Goal: Task Accomplishment & Management: Use online tool/utility

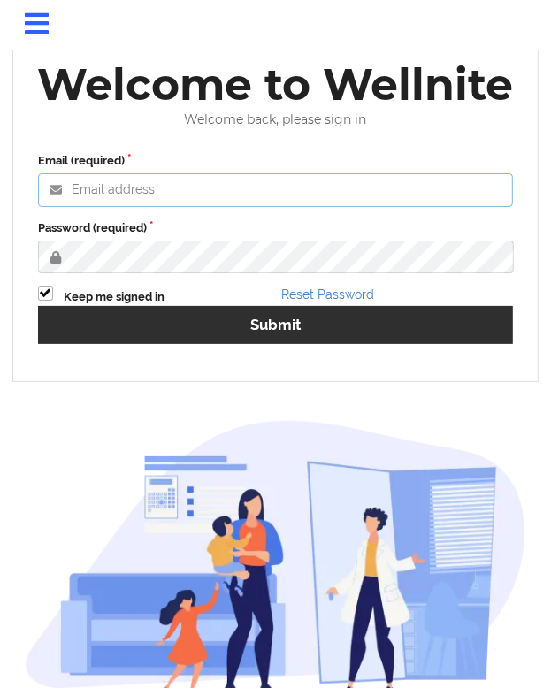
type input "[EMAIL_ADDRESS][DOMAIN_NAME]"
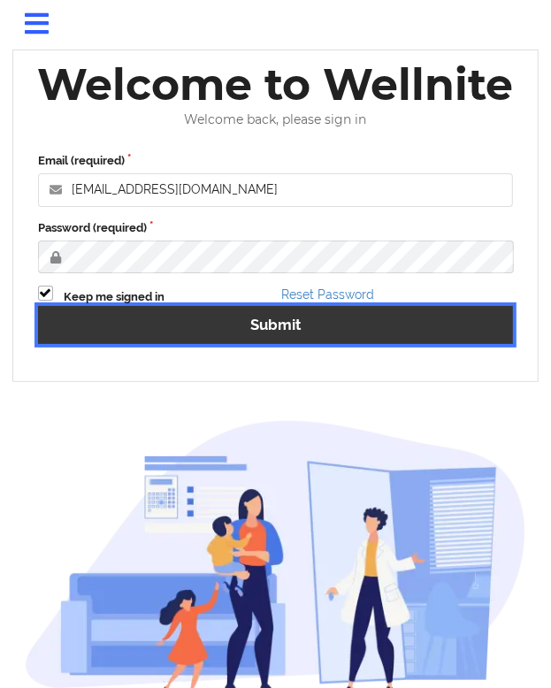
click at [288, 320] on button "Submit" at bounding box center [275, 325] width 475 height 38
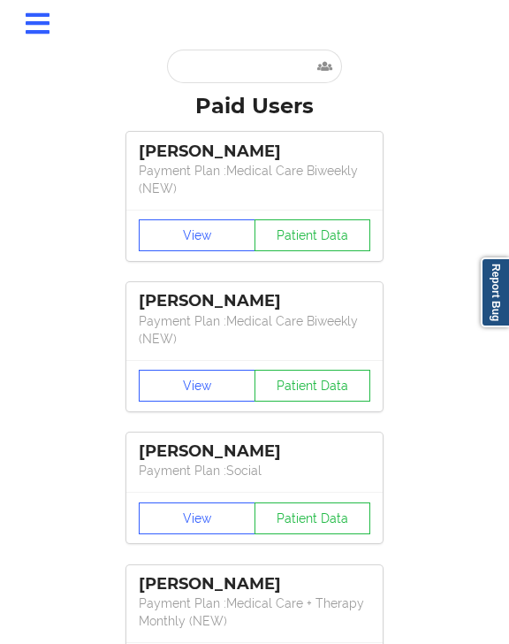
click at [66, 294] on div "[PERSON_NAME] Payment Plan : Medical Care Biweekly (NEW) View Patient Data [PER…" at bounding box center [254, 562] width 497 height 883
click at [31, 19] on icon at bounding box center [37, 24] width 32 height 27
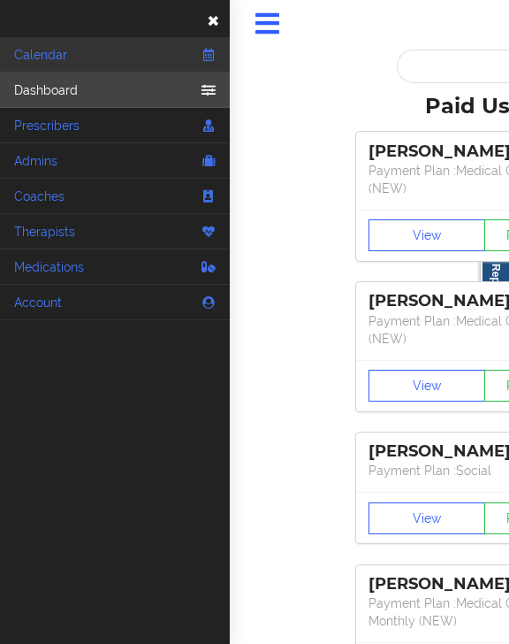
click at [120, 53] on link "Calendar" at bounding box center [115, 54] width 230 height 35
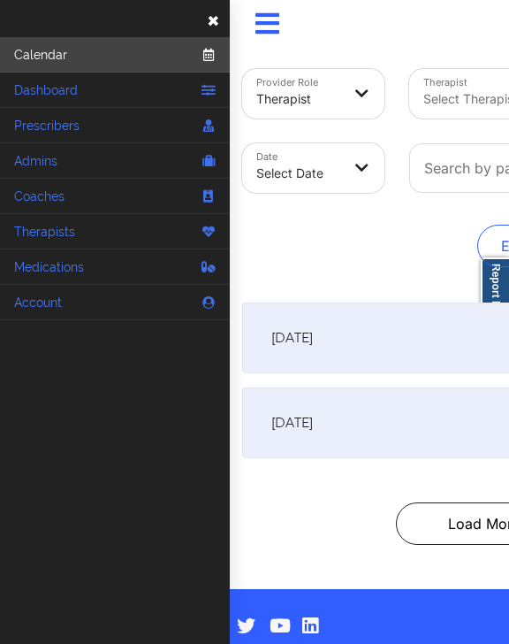
click at [78, 58] on link "Calendar" at bounding box center [115, 54] width 230 height 35
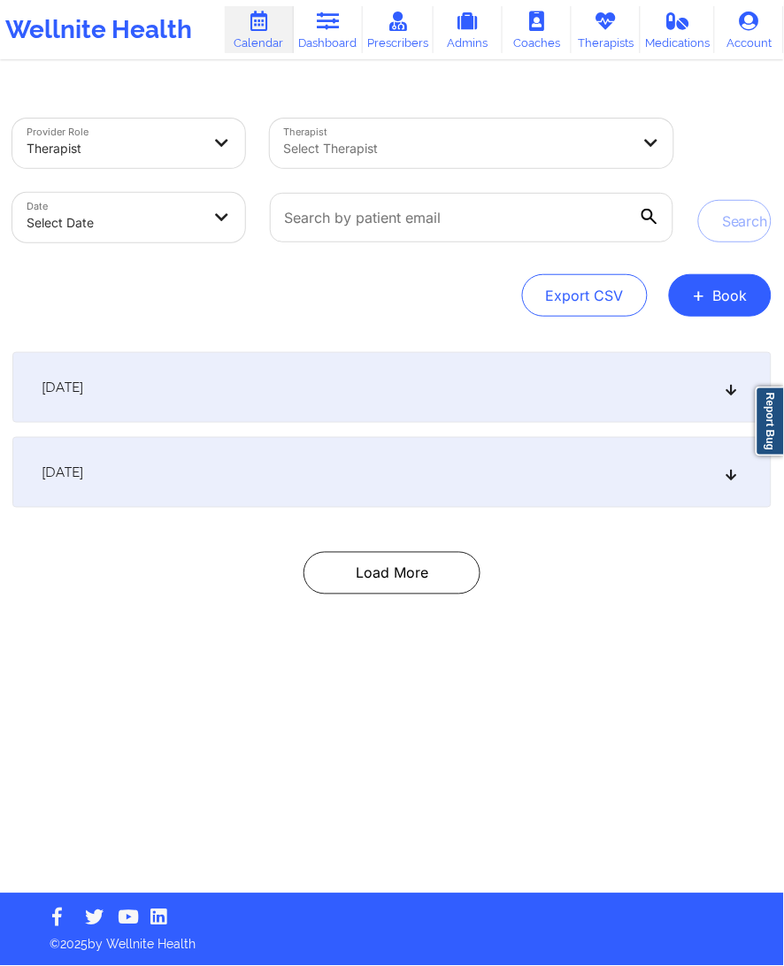
drag, startPoint x: 382, startPoint y: 1, endPoint x: 192, endPoint y: 509, distance: 542.9
click at [192, 509] on div "[DATE] 7:00pm 8:00pm [DATE] [PERSON_NAME] Video-Call with Therapist [PERSON_NAM…" at bounding box center [391, 473] width 759 height 242
click at [367, 231] on input "text" at bounding box center [472, 218] width 404 height 50
paste input "[EMAIL_ADDRESS][DOMAIN_NAME]"
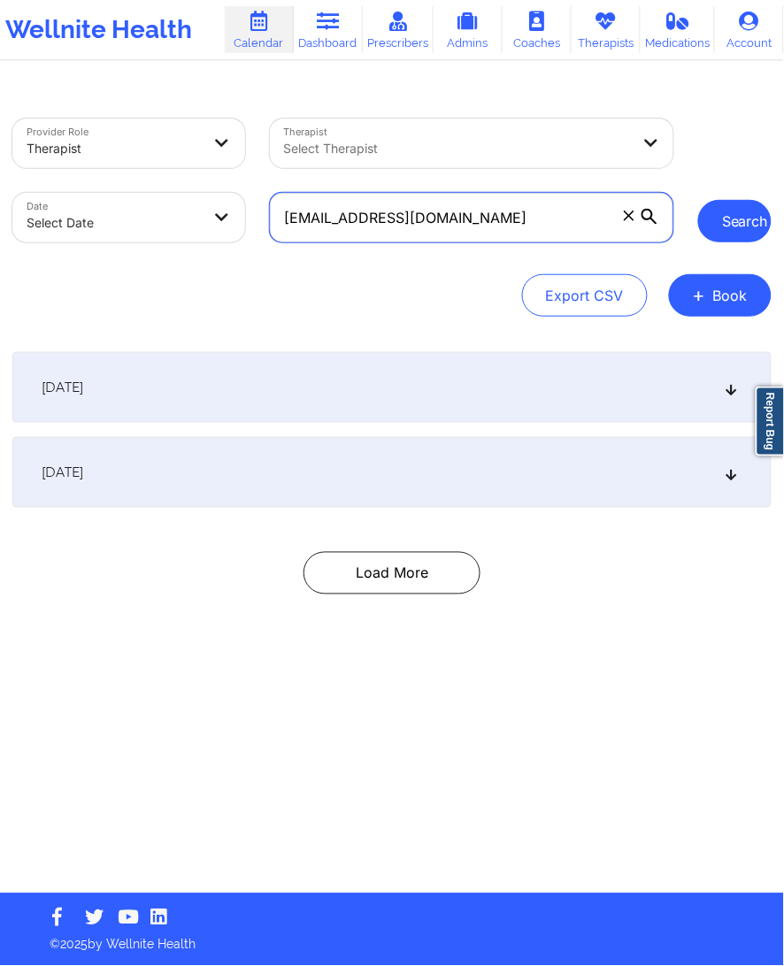
type input "[EMAIL_ADDRESS][DOMAIN_NAME]"
click at [739, 233] on button "Search" at bounding box center [734, 221] width 73 height 42
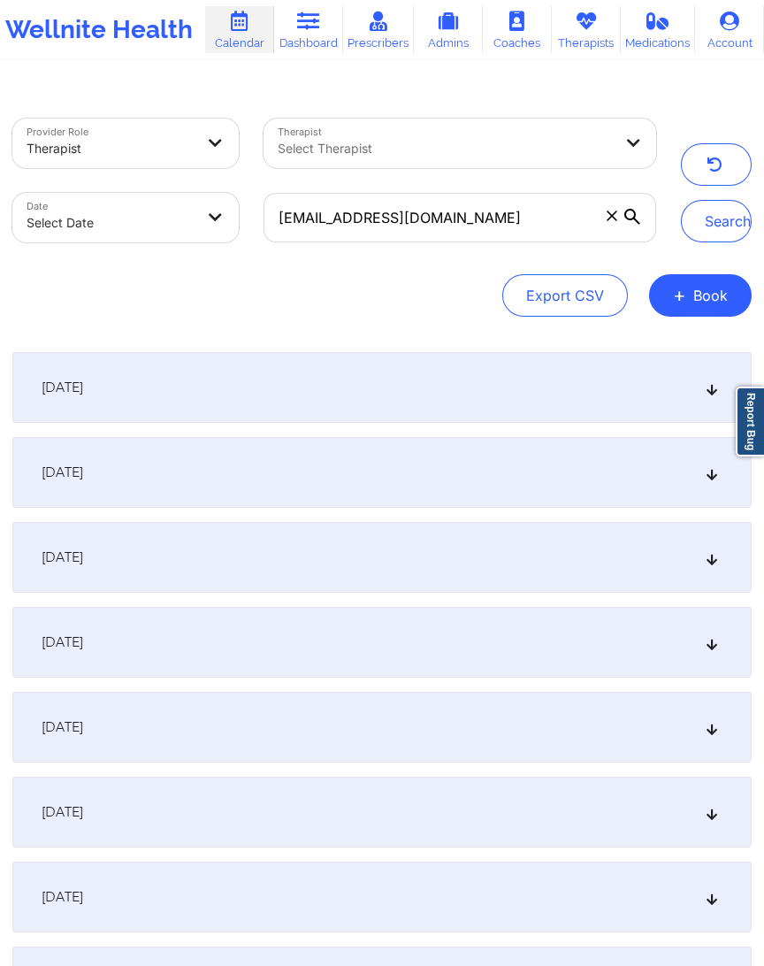
click at [226, 383] on div "[DATE]" at bounding box center [381, 387] width 739 height 71
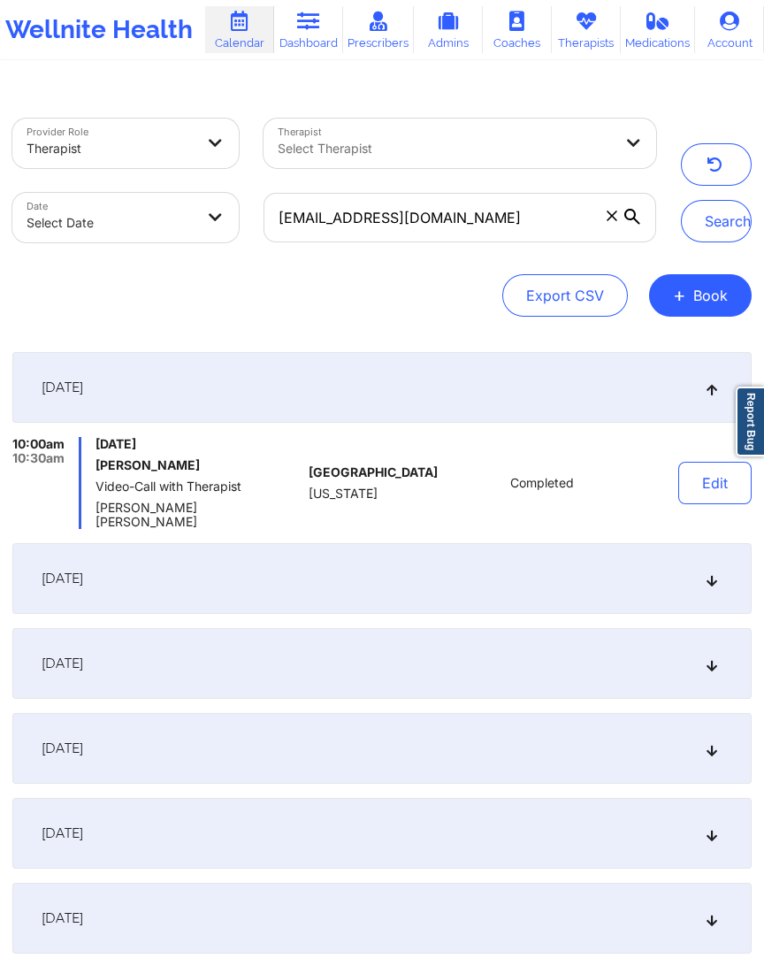
click at [158, 196] on body "Wellnite Health Calendar Dashboard Prescribers Admins Coaches Therapists Medica…" at bounding box center [382, 483] width 764 height 966
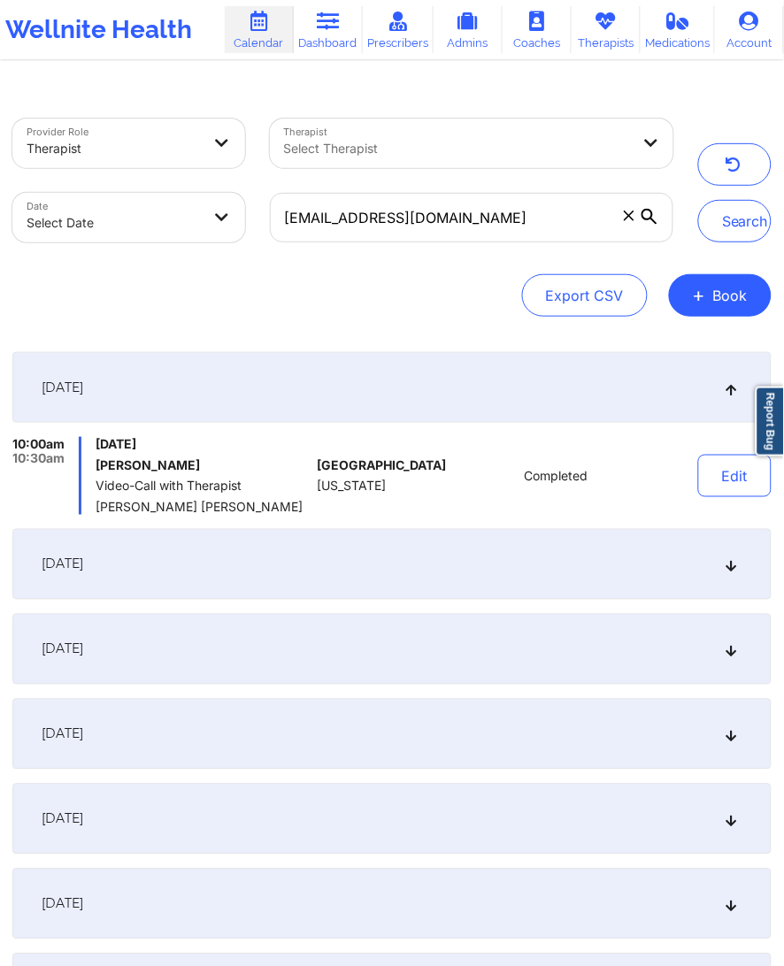
select select "2025-8"
select select "2025-9"
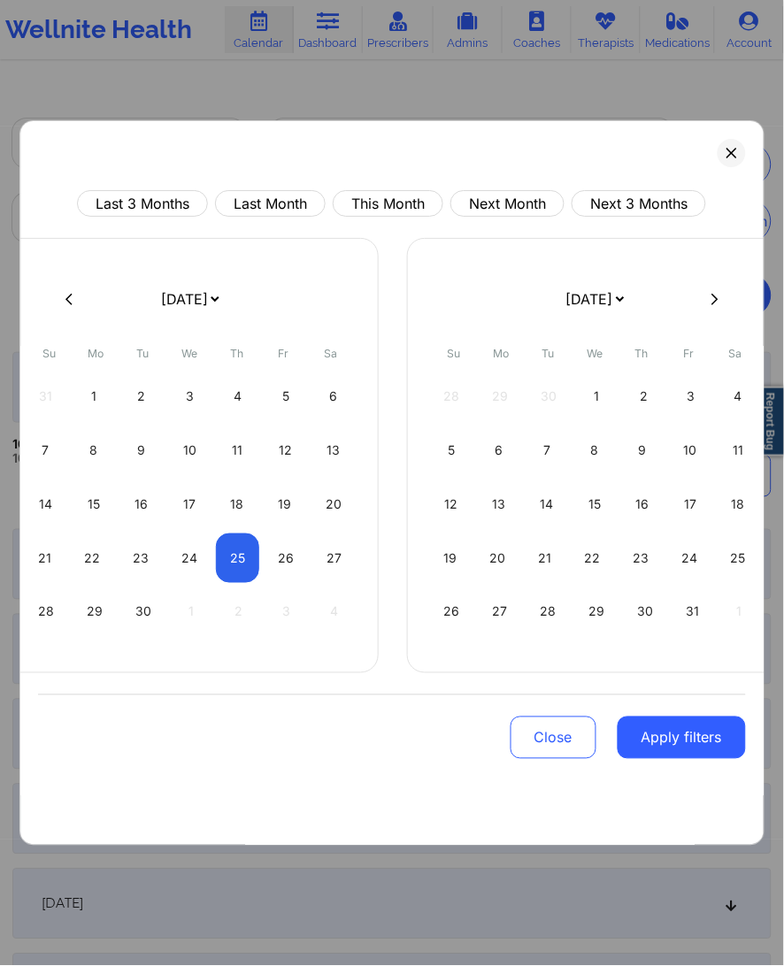
click at [325, 196] on div "Last 3 Months Last Month This Month Next Month Next 3 Months" at bounding box center [391, 203] width 707 height 27
drag, startPoint x: 359, startPoint y: 208, endPoint x: 492, endPoint y: 387, distance: 223.2
click at [363, 212] on button "This Month" at bounding box center [388, 203] width 111 height 27
select select "2025-8"
select select "2025-9"
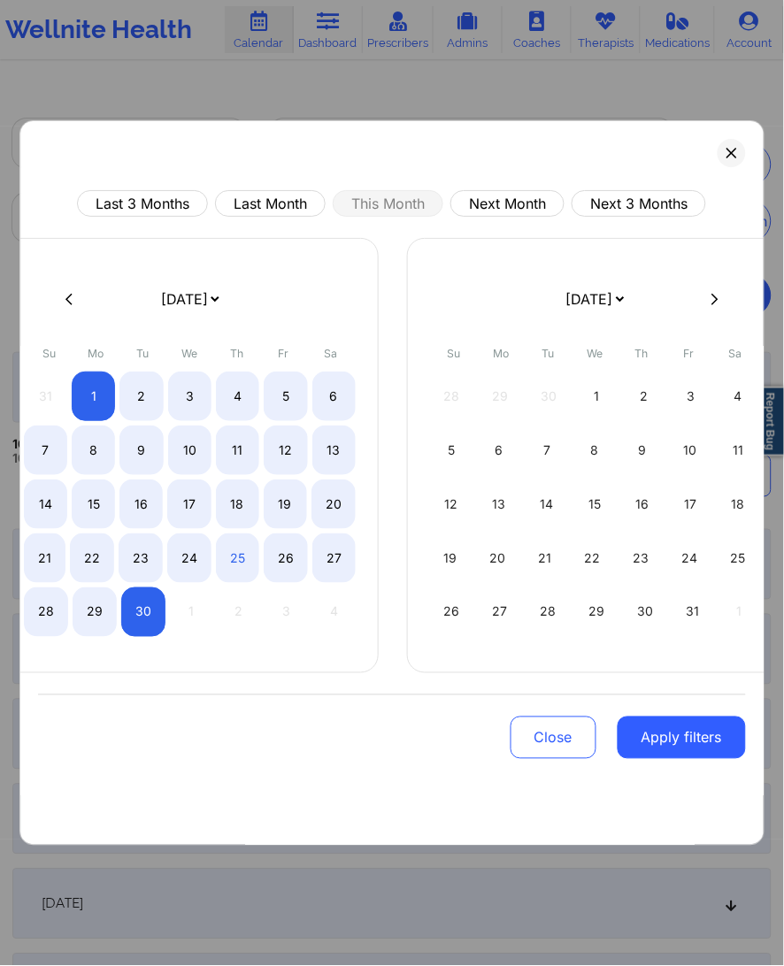
click at [685, 713] on button "Apply filters" at bounding box center [681, 737] width 128 height 42
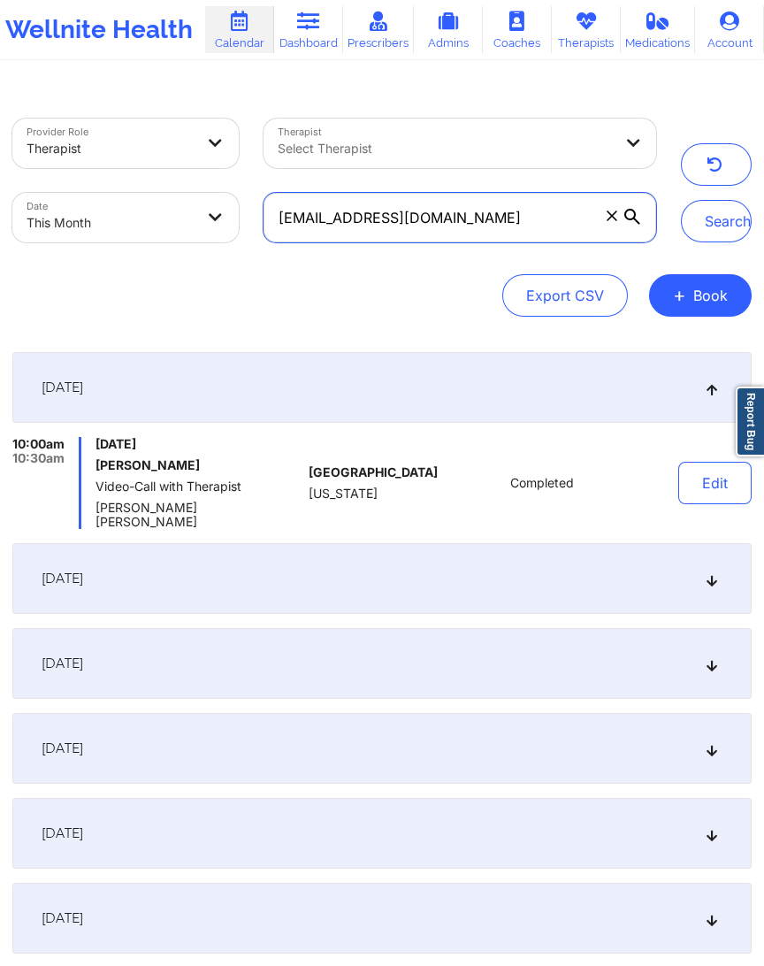
click at [527, 206] on input "[EMAIL_ADDRESS][DOMAIN_NAME]" at bounding box center [461, 218] width 394 height 50
paste input "[EMAIL_ADDRESS][DOMAIN_NAME]"
drag, startPoint x: 527, startPoint y: 207, endPoint x: 672, endPoint y: 219, distance: 145.6
click at [545, 212] on input "[EMAIL_ADDRESS][DOMAIN_NAME]" at bounding box center [461, 218] width 394 height 50
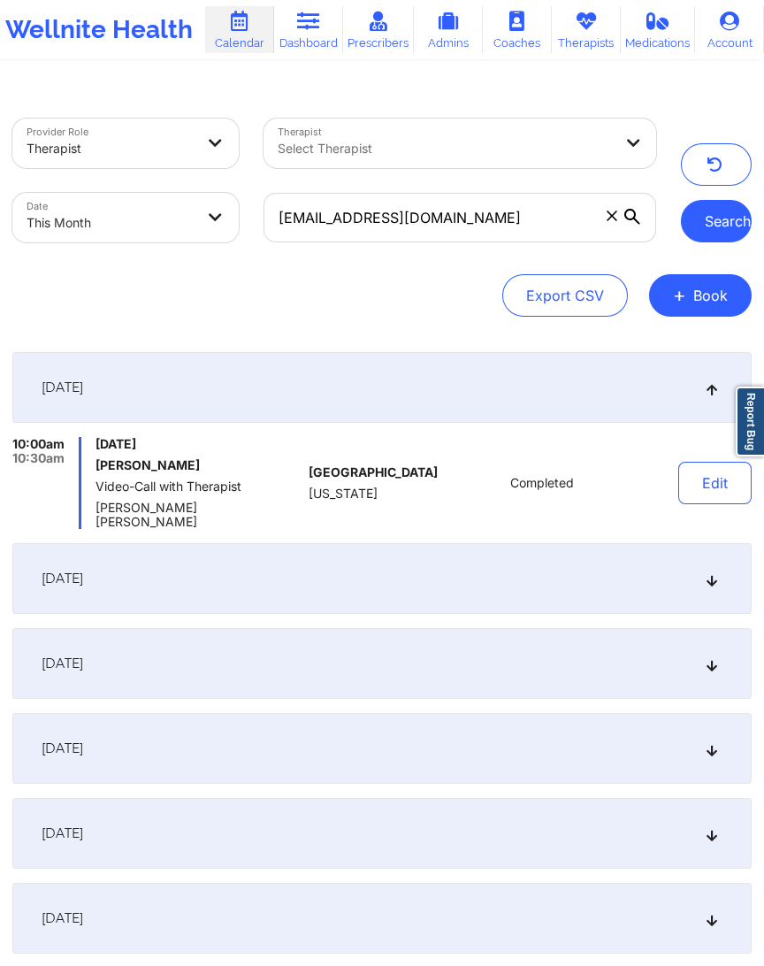
click at [730, 218] on button "Search" at bounding box center [716, 221] width 71 height 42
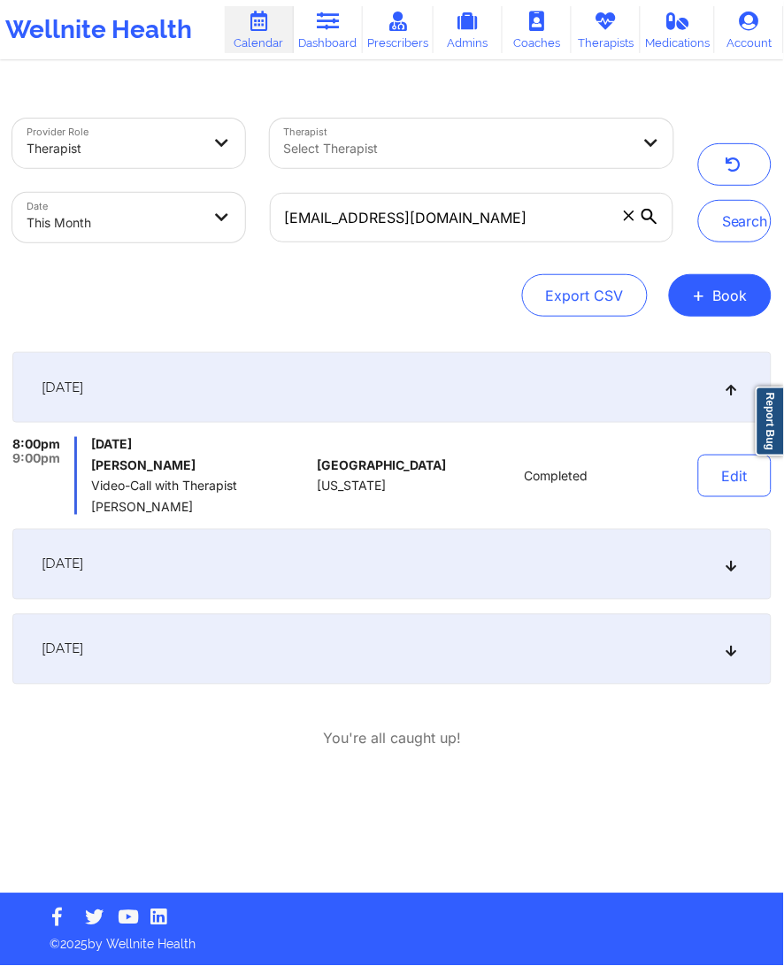
click at [279, 641] on div "[DATE]" at bounding box center [391, 649] width 759 height 71
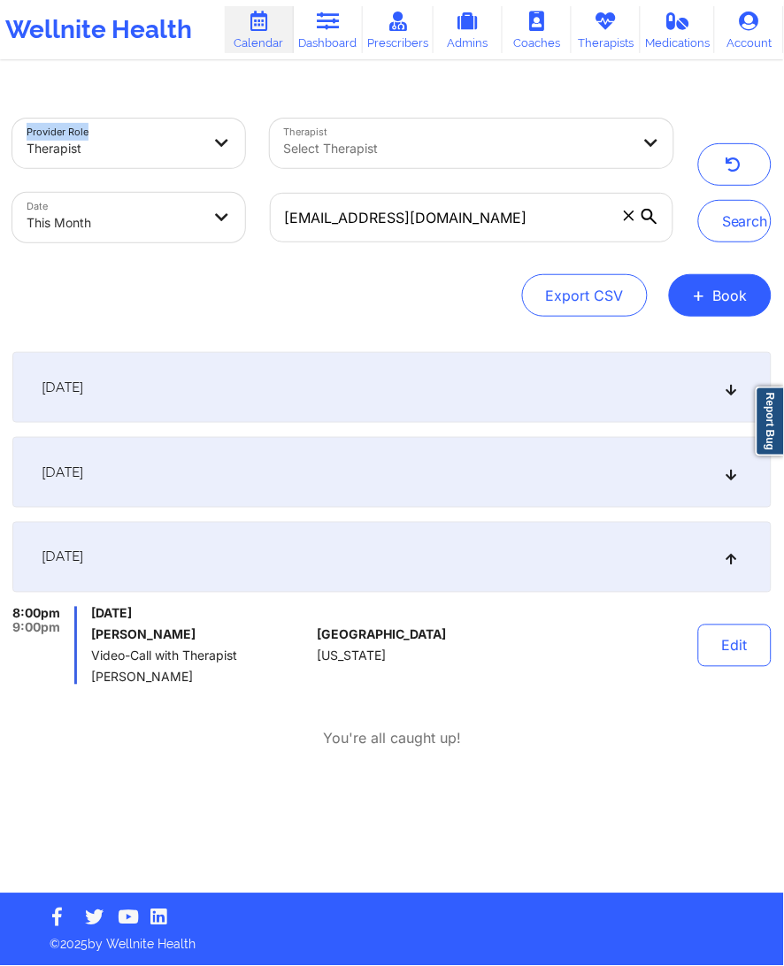
drag, startPoint x: 211, startPoint y: 97, endPoint x: 283, endPoint y: 77, distance: 74.5
click at [204, 0] on html "Wellnite Health Calendar Dashboard Prescribers Admins Coaches Therapists Medica…" at bounding box center [392, 483] width 784 height 966
click at [383, 239] on input "[EMAIL_ADDRESS][DOMAIN_NAME]" at bounding box center [472, 218] width 404 height 50
paste input "[EMAIL_ADDRESS][DOMAIN_NAME]"
click at [757, 223] on button "Search" at bounding box center [734, 221] width 73 height 42
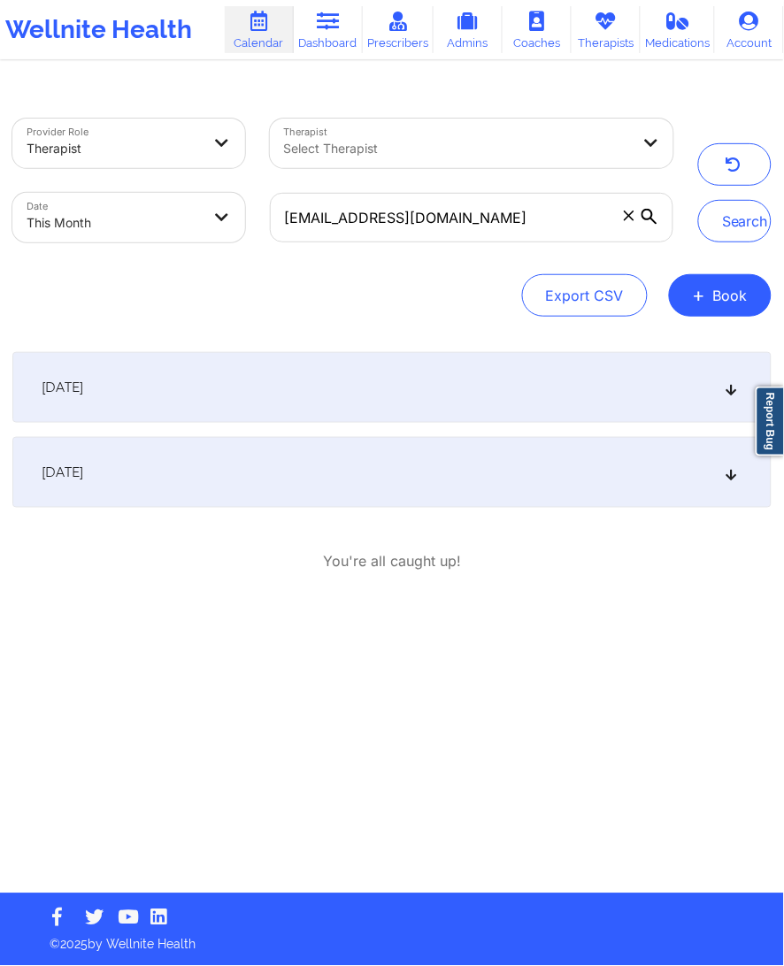
click at [326, 472] on div "[DATE]" at bounding box center [391, 472] width 759 height 71
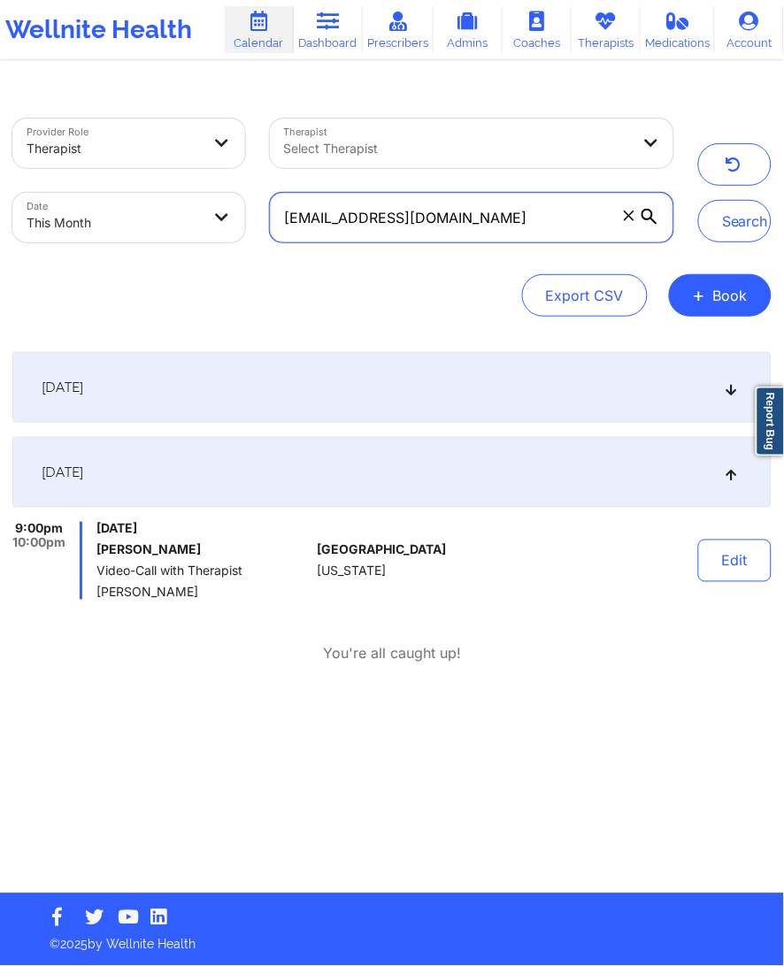
click at [516, 199] on input "[EMAIL_ADDRESS][DOMAIN_NAME]" at bounding box center [472, 218] width 404 height 50
paste input "[EMAIL_ADDRESS]"
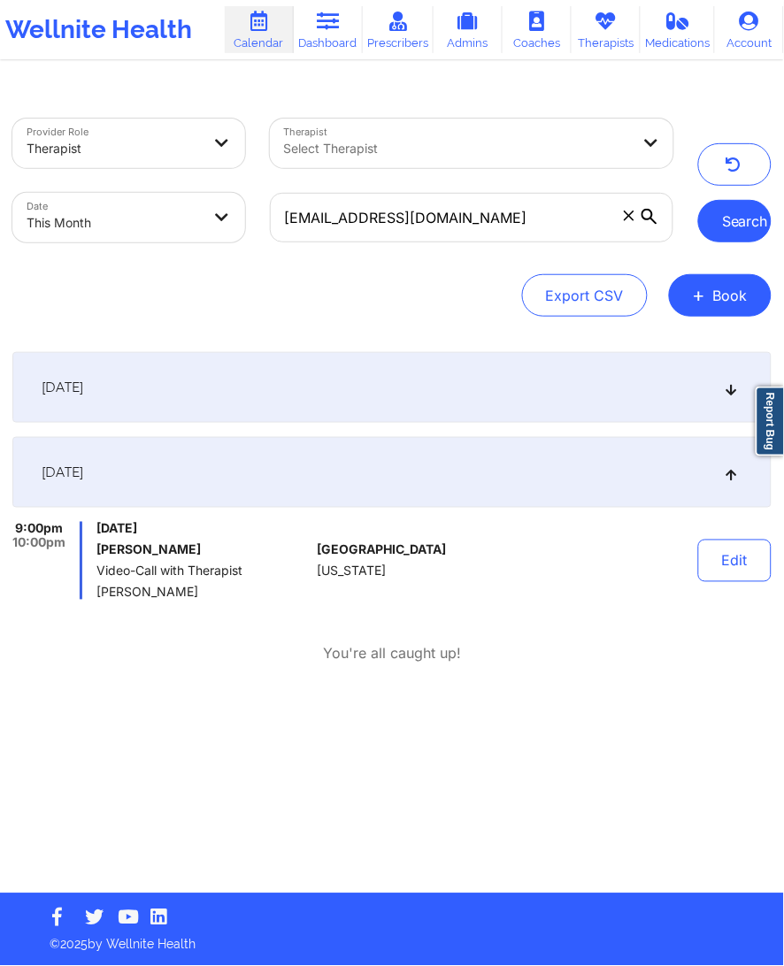
click at [723, 224] on button "Search" at bounding box center [734, 221] width 73 height 42
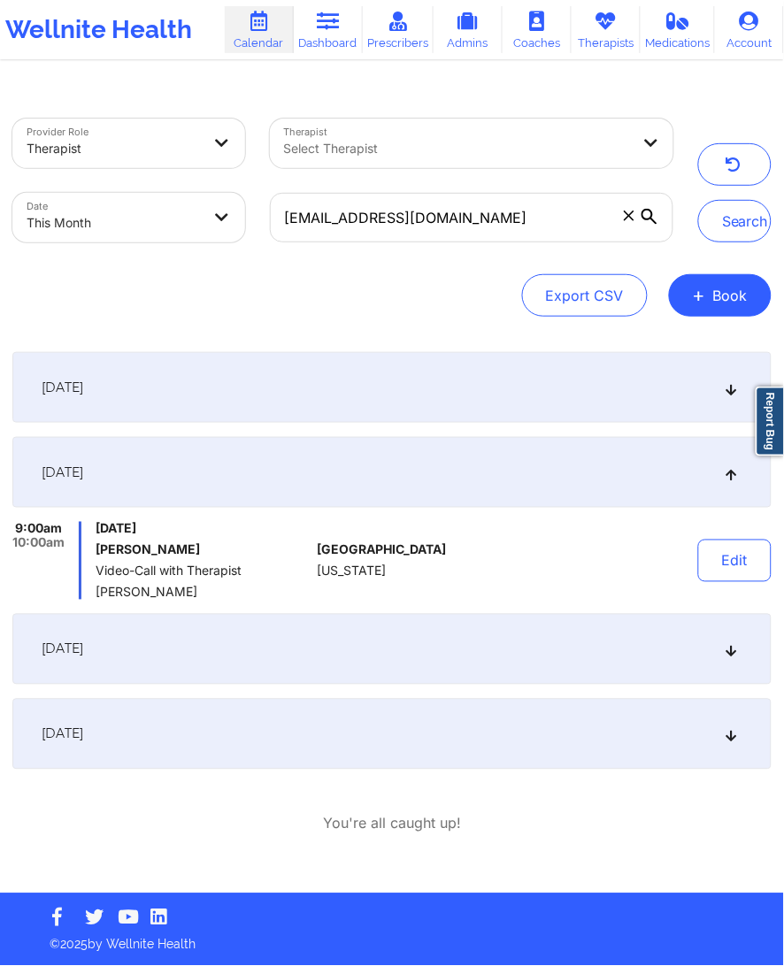
click at [248, 644] on div "[DATE]" at bounding box center [391, 649] width 759 height 71
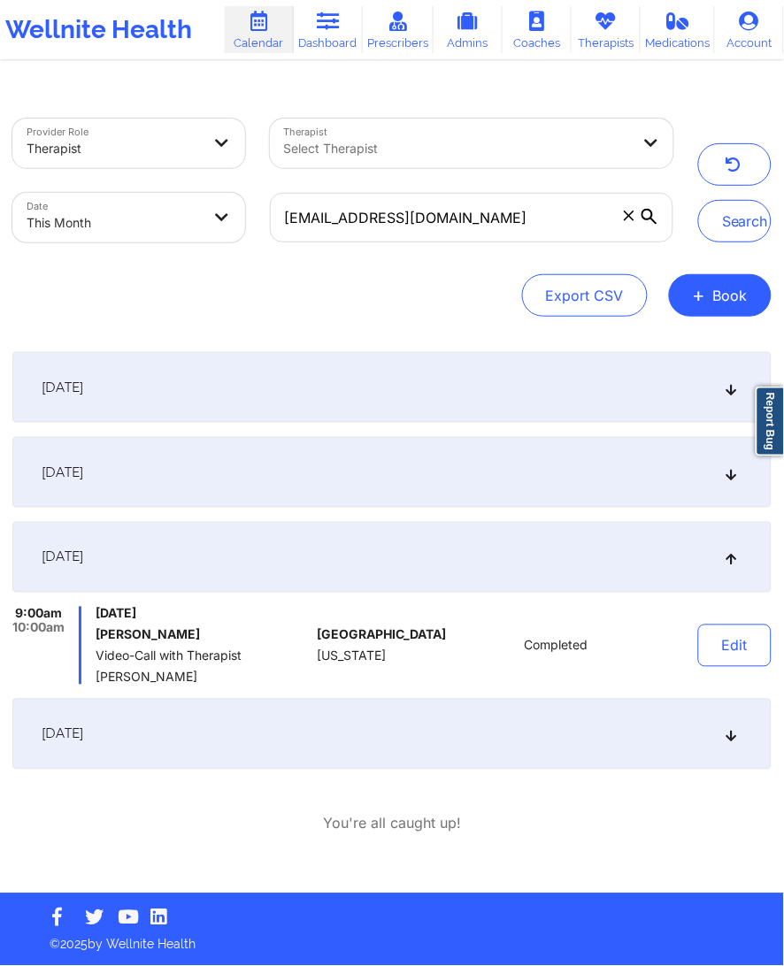
click at [305, 510] on div "[DATE] 9:00am 10:00am [DATE] [PERSON_NAME] Video-Call with Therapist [PERSON_NA…" at bounding box center [391, 560] width 759 height 417
click at [310, 491] on div "[DATE]" at bounding box center [391, 472] width 759 height 71
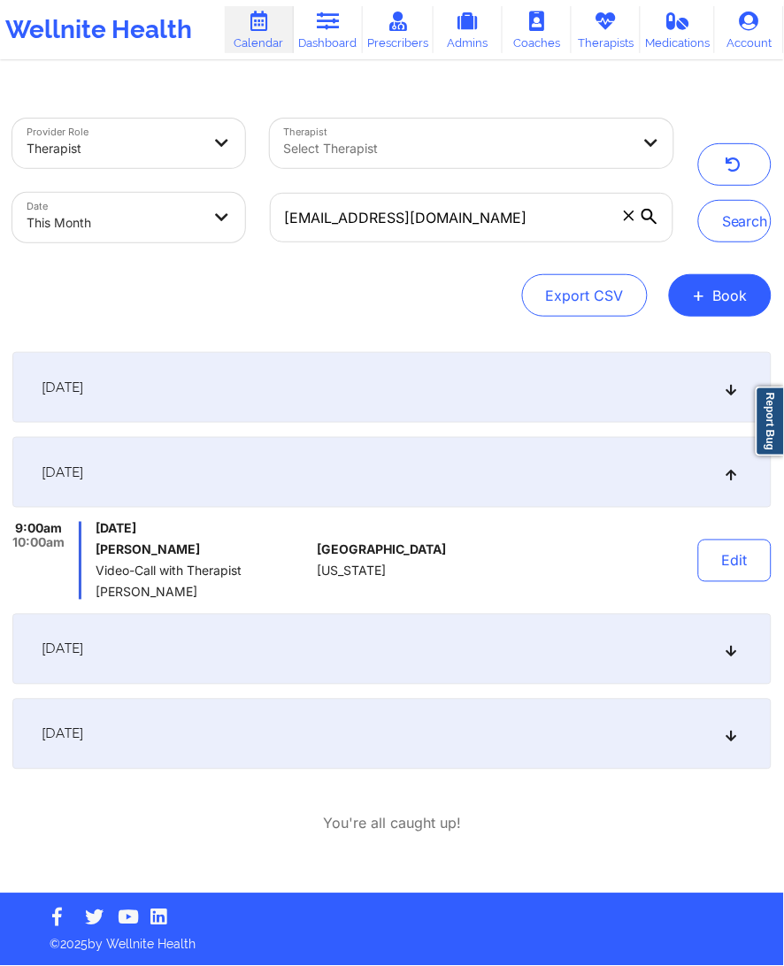
drag, startPoint x: 339, startPoint y: 633, endPoint x: 339, endPoint y: 662, distance: 29.2
click at [339, 637] on div "[DATE]" at bounding box center [391, 649] width 759 height 71
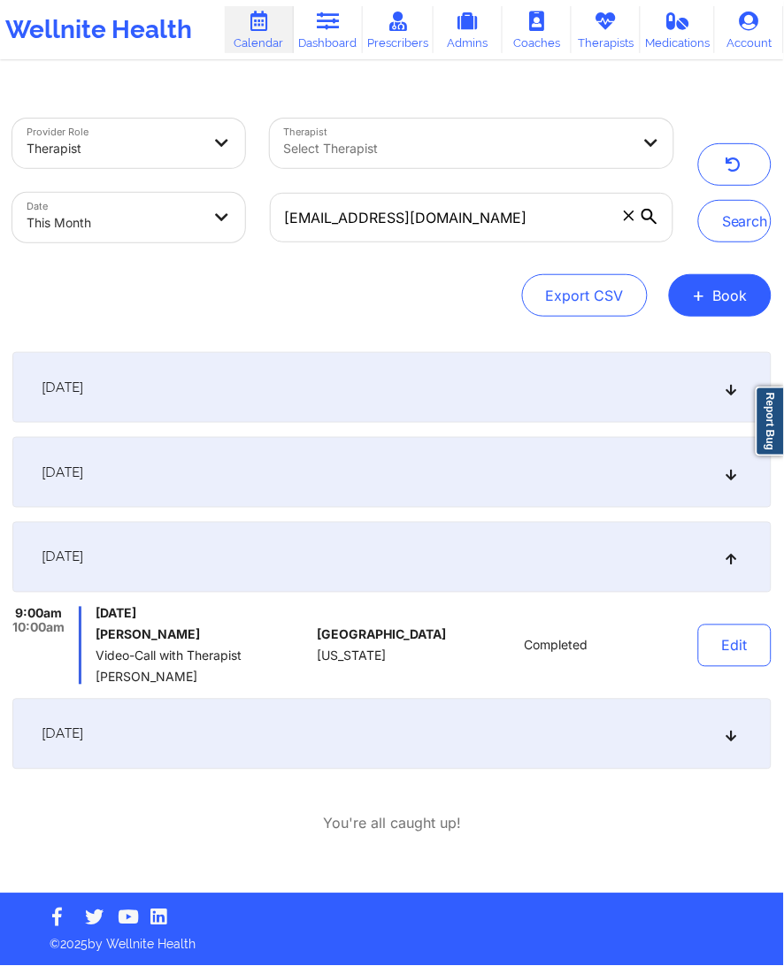
click at [333, 713] on div "[DATE]" at bounding box center [391, 734] width 759 height 71
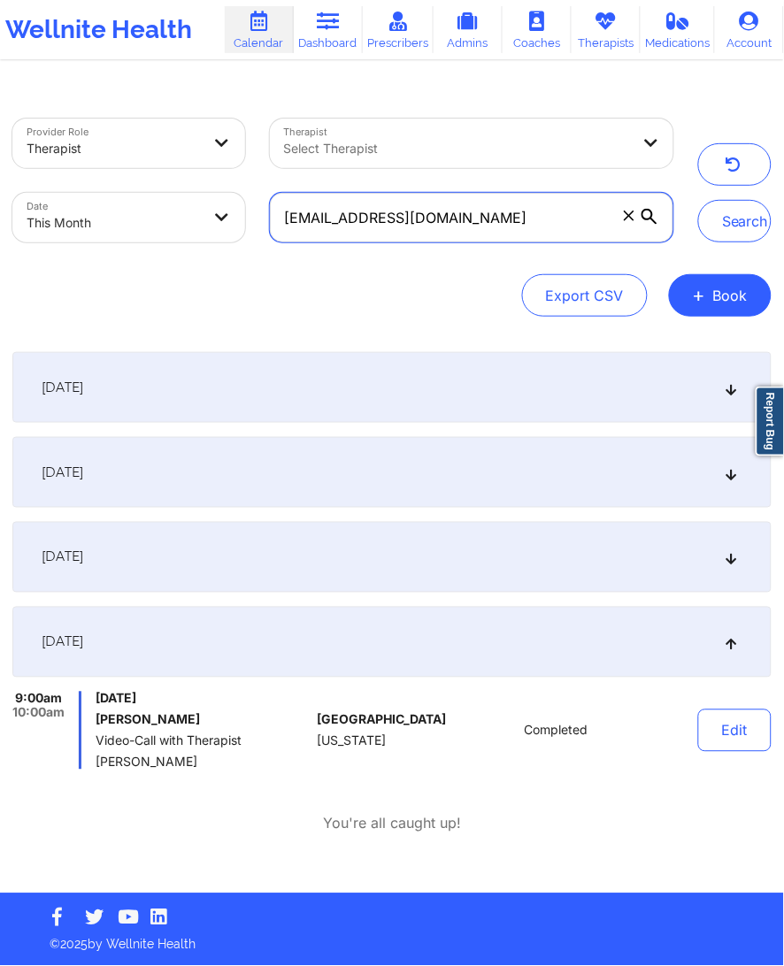
click at [359, 196] on input "[EMAIL_ADDRESS][DOMAIN_NAME]" at bounding box center [472, 218] width 404 height 50
paste input "rloszavalajr1011"
drag, startPoint x: 714, startPoint y: 217, endPoint x: 646, endPoint y: 206, distance: 68.9
click at [715, 217] on button "Search" at bounding box center [734, 221] width 73 height 42
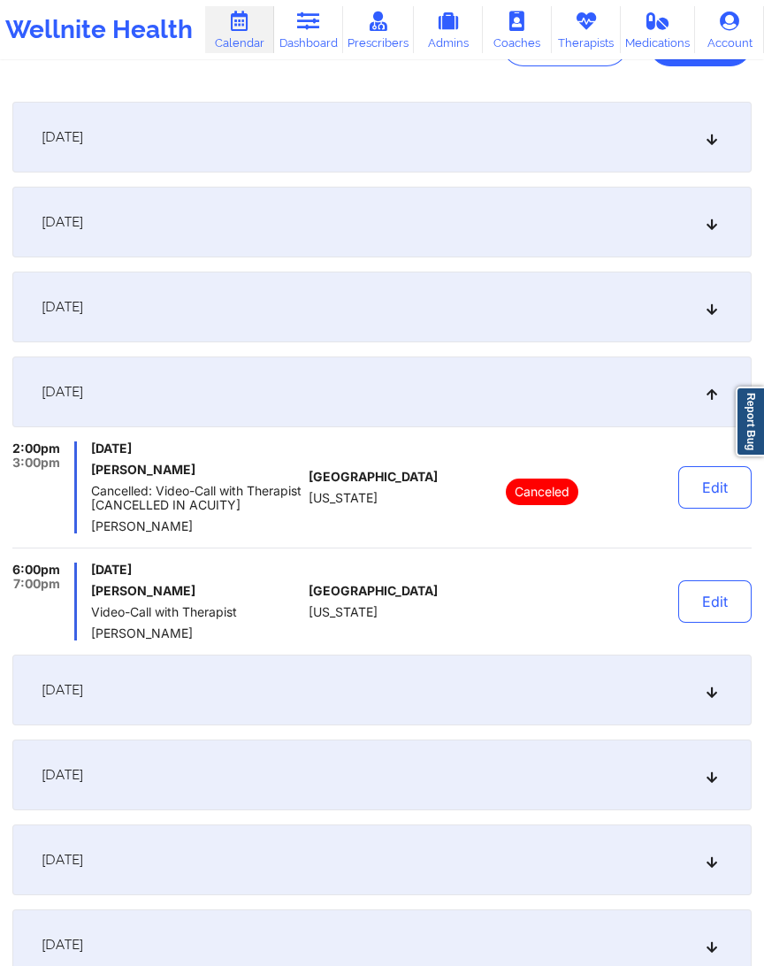
scroll to position [444, 0]
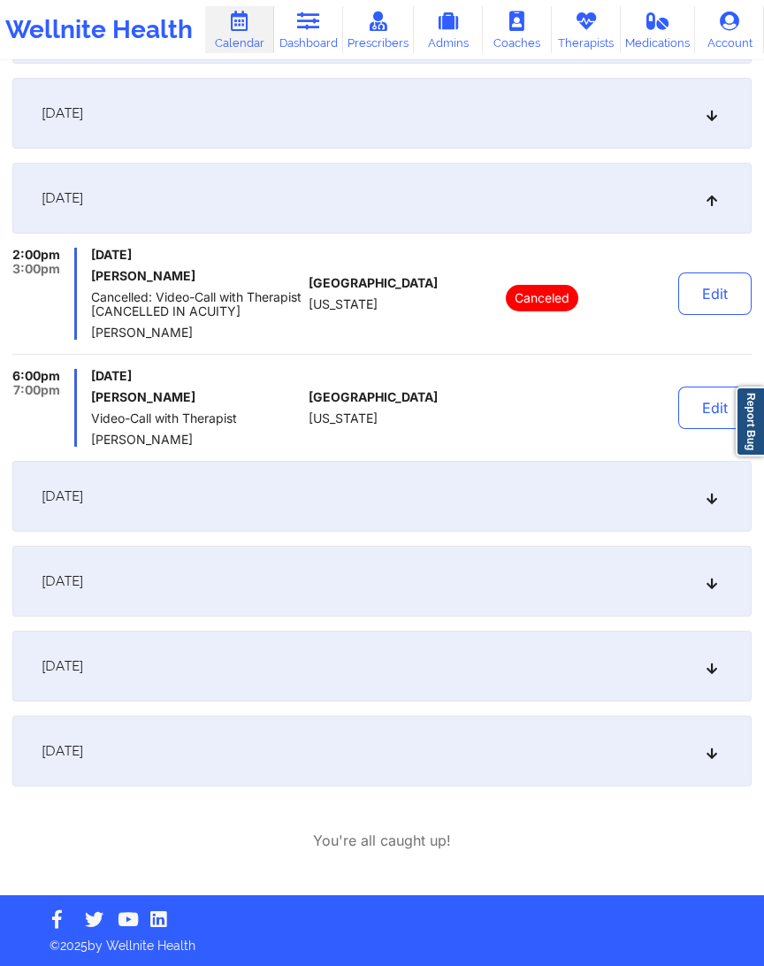
click at [173, 713] on div "[DATE]" at bounding box center [381, 750] width 739 height 71
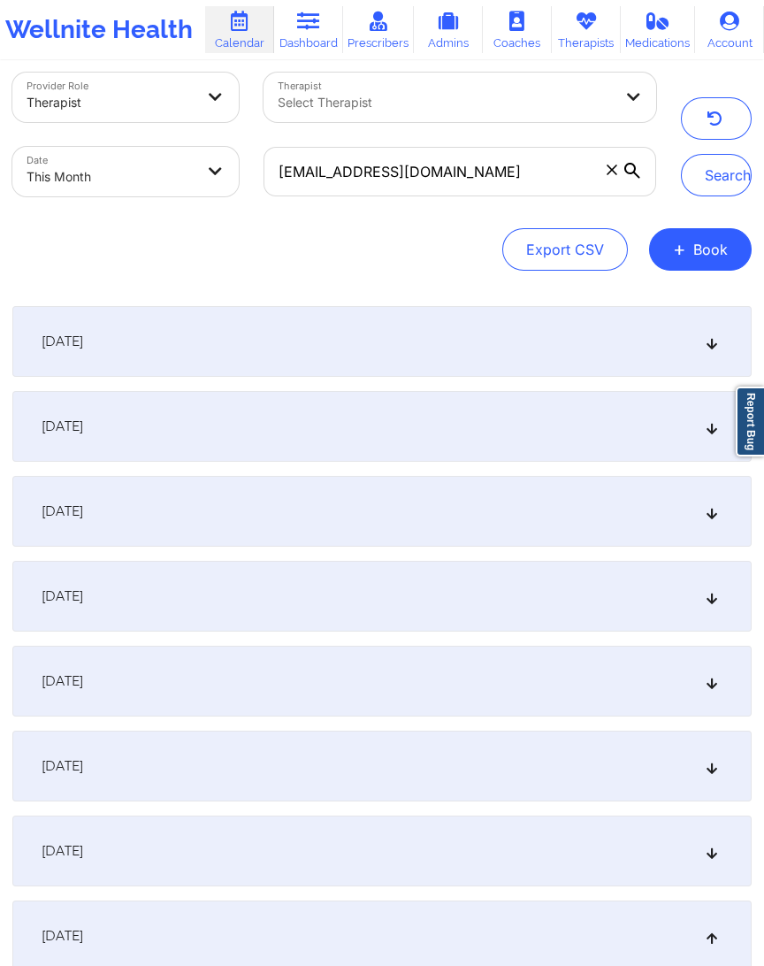
scroll to position [0, 0]
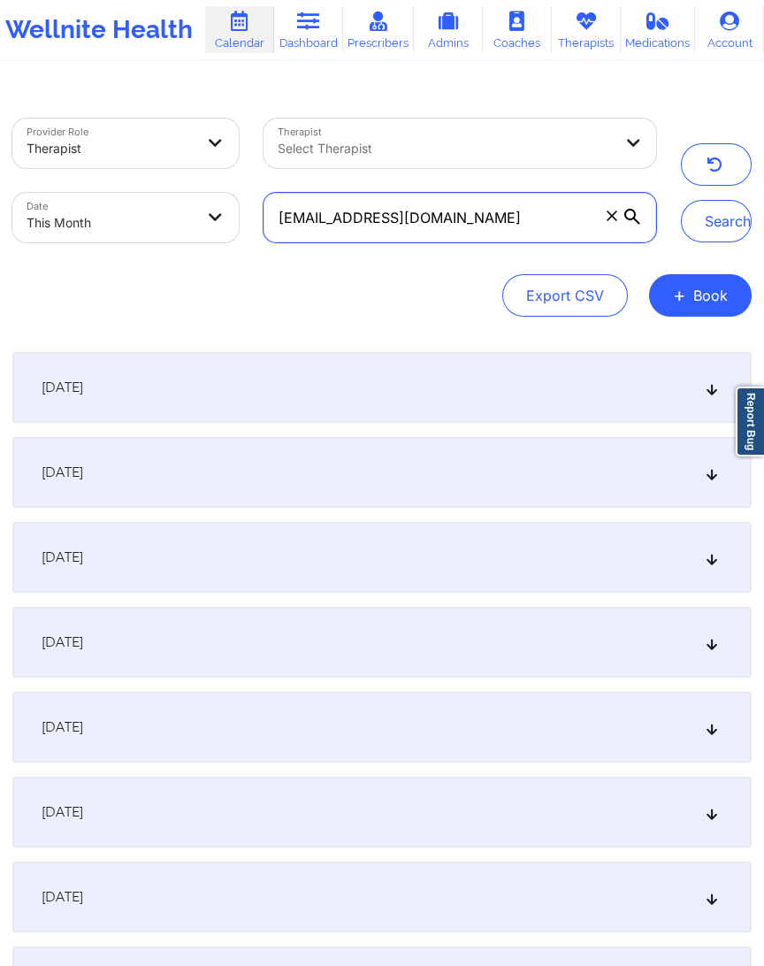
click at [417, 225] on input "[EMAIL_ADDRESS][DOMAIN_NAME]" at bounding box center [461, 218] width 394 height 50
paste input "thrynspitzer"
drag, startPoint x: 702, startPoint y: 225, endPoint x: 286, endPoint y: 142, distance: 424.6
click at [697, 223] on button "Search" at bounding box center [716, 221] width 71 height 42
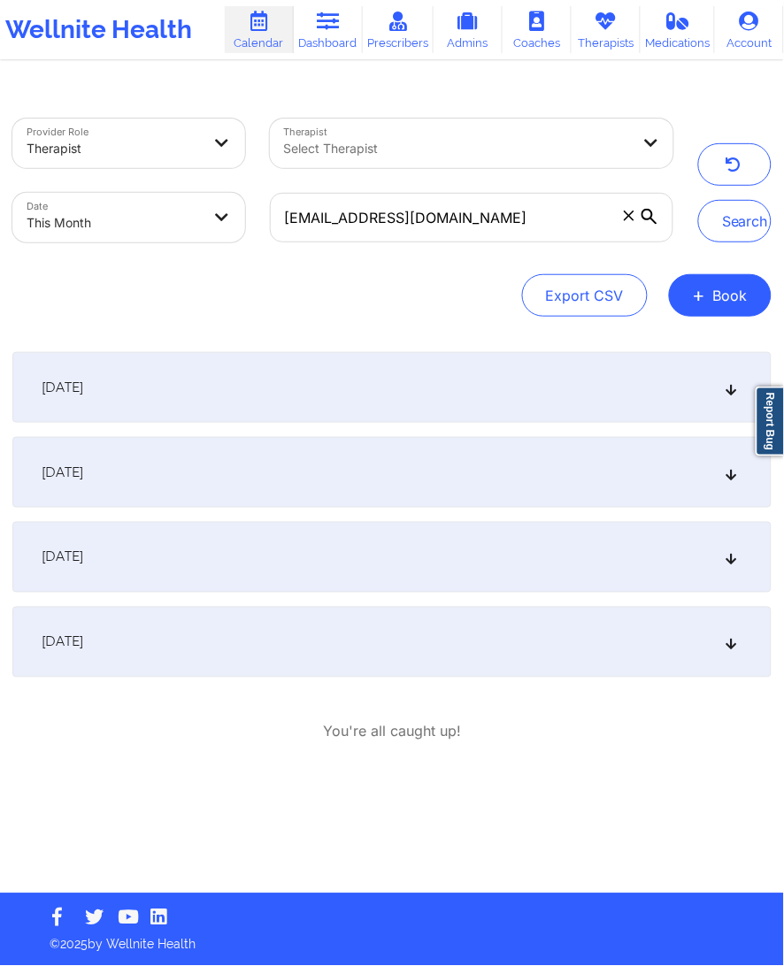
click at [337, 626] on div "[DATE]" at bounding box center [391, 642] width 759 height 71
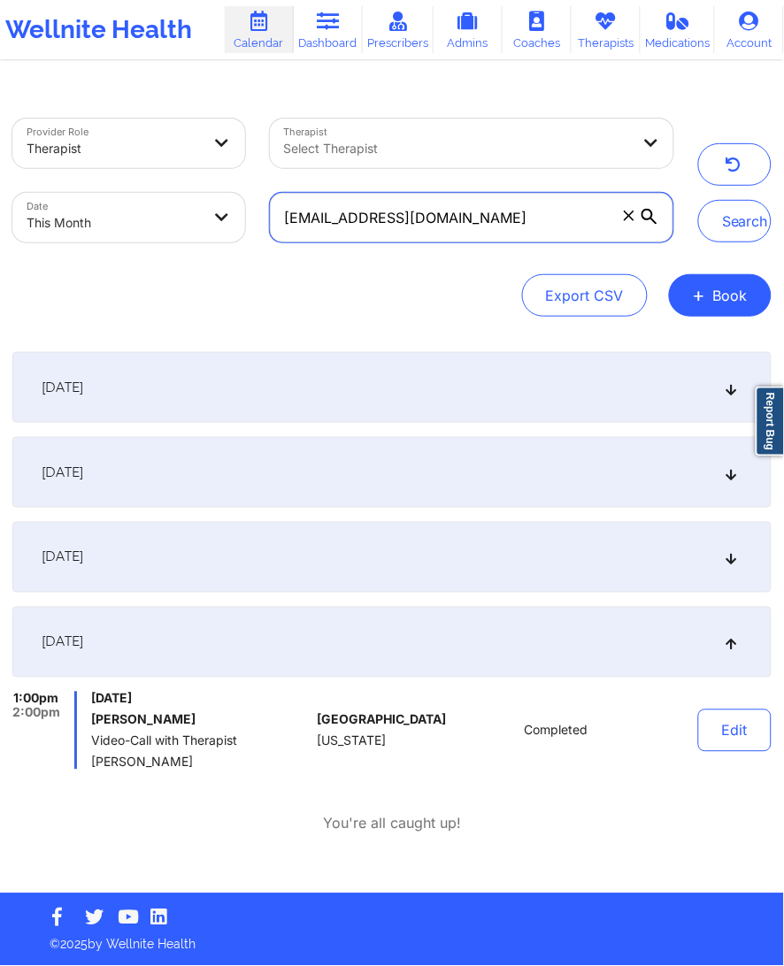
click at [342, 231] on input "[EMAIL_ADDRESS][DOMAIN_NAME]" at bounding box center [472, 218] width 404 height 50
type input "v"
paste input "[EMAIL_ADDRESS][DOMAIN_NAME]"
drag, startPoint x: 707, startPoint y: 230, endPoint x: 692, endPoint y: 247, distance: 22.5
click at [708, 230] on button "Search" at bounding box center [734, 221] width 73 height 42
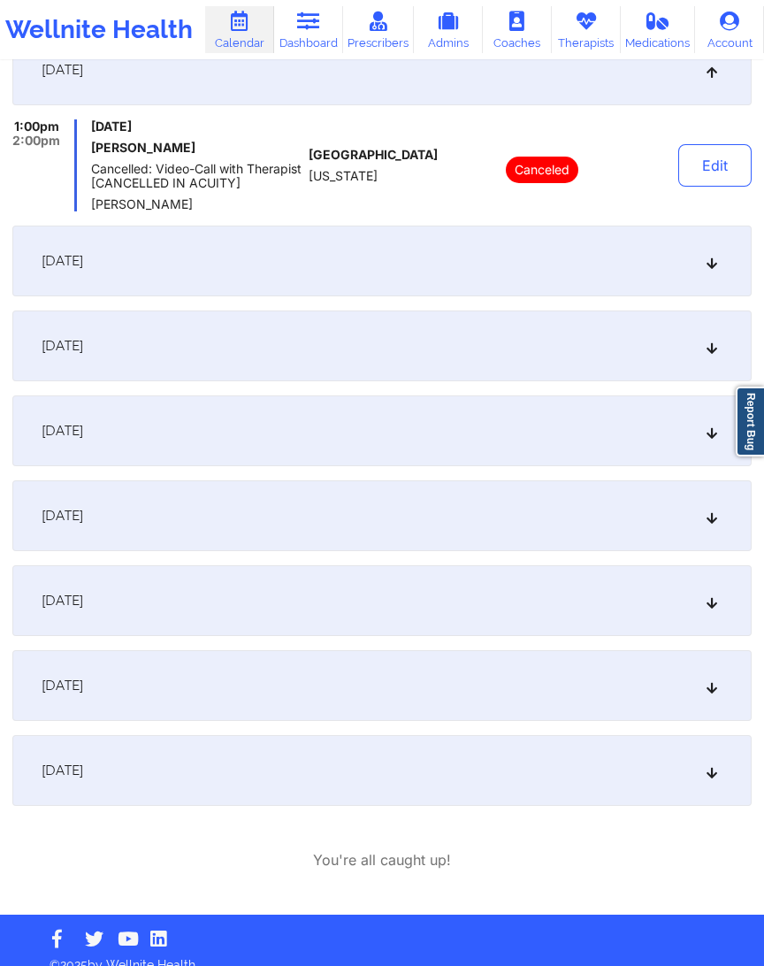
scroll to position [592, 0]
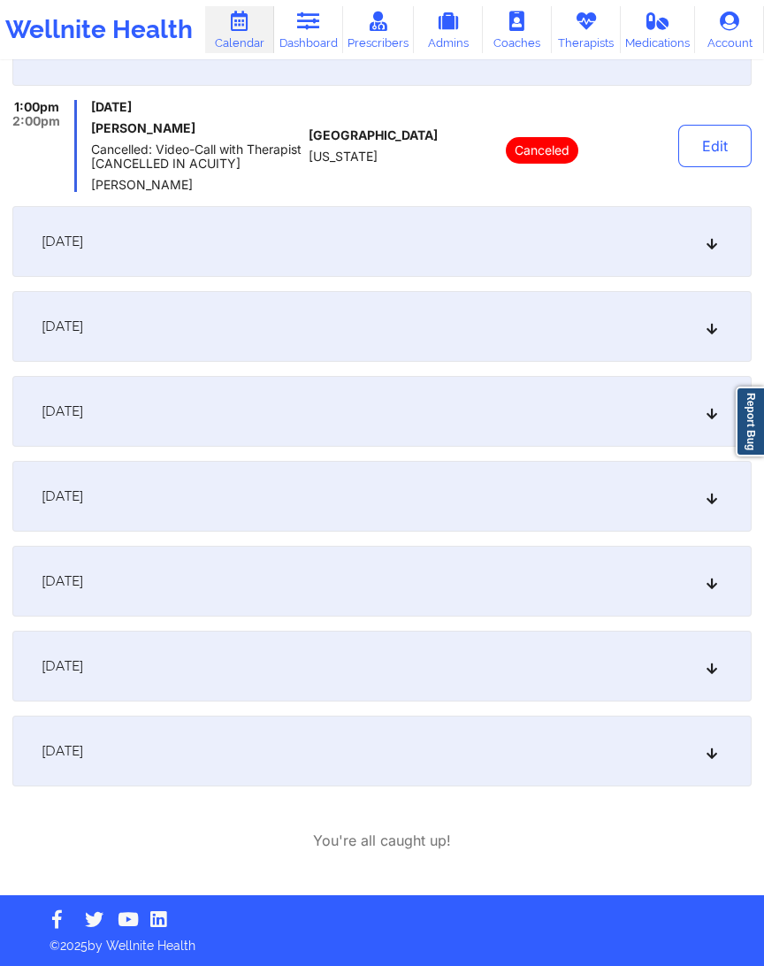
click at [206, 570] on div "[DATE]" at bounding box center [381, 581] width 739 height 71
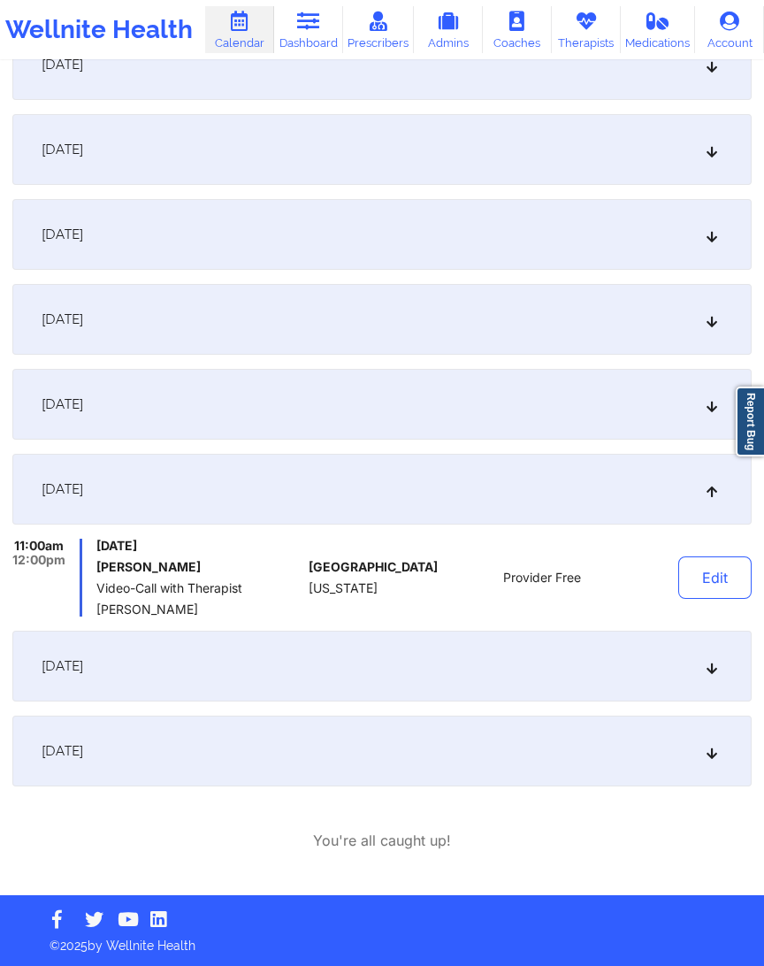
click at [232, 424] on div "[DATE]" at bounding box center [381, 404] width 739 height 71
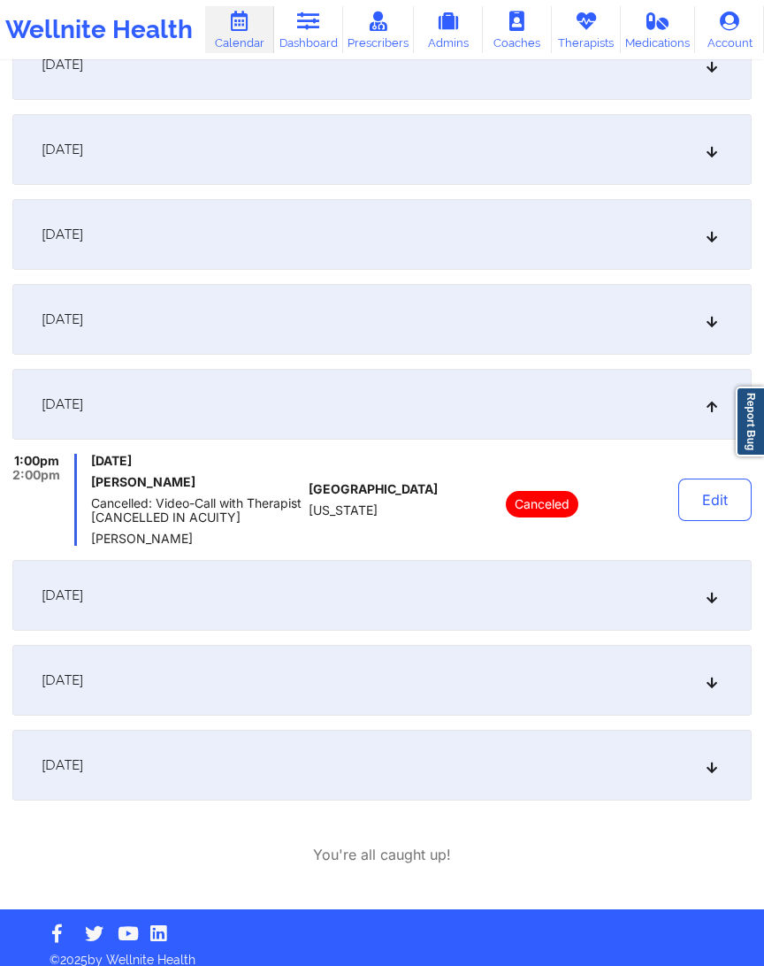
scroll to position [592, 0]
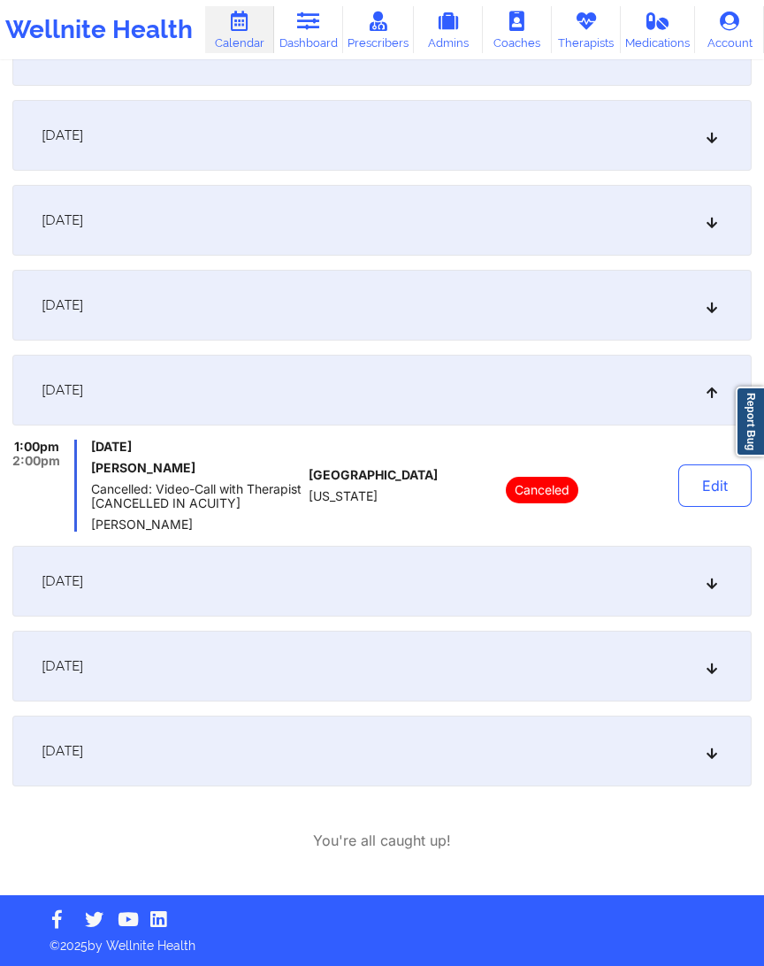
click at [268, 581] on div "[DATE]" at bounding box center [381, 581] width 739 height 71
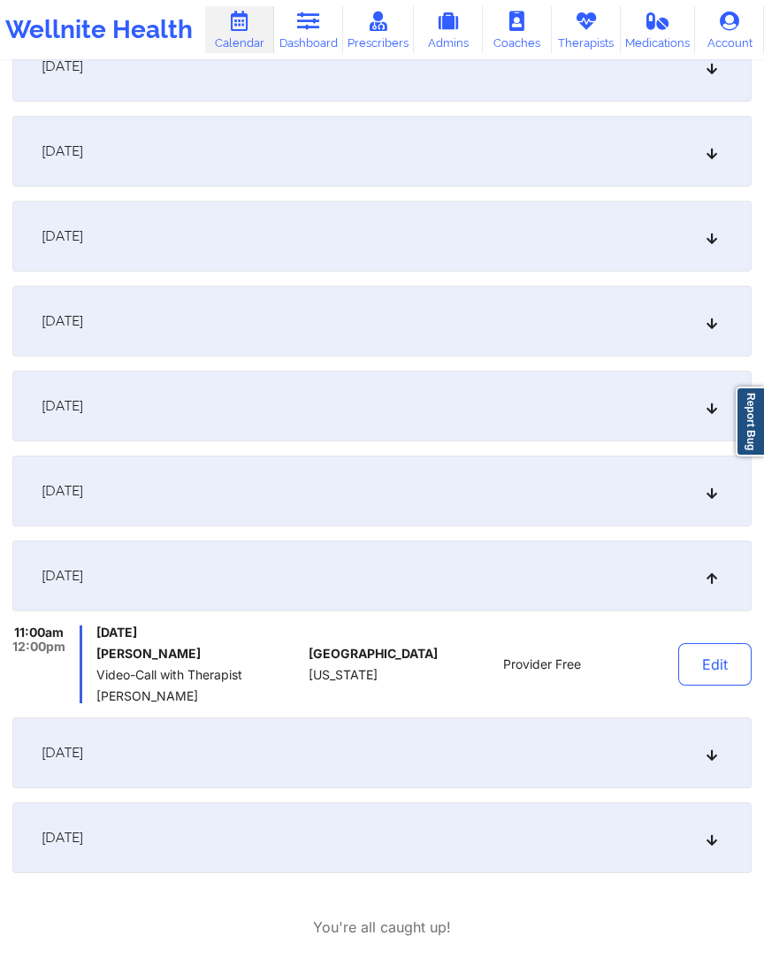
scroll to position [445, 0]
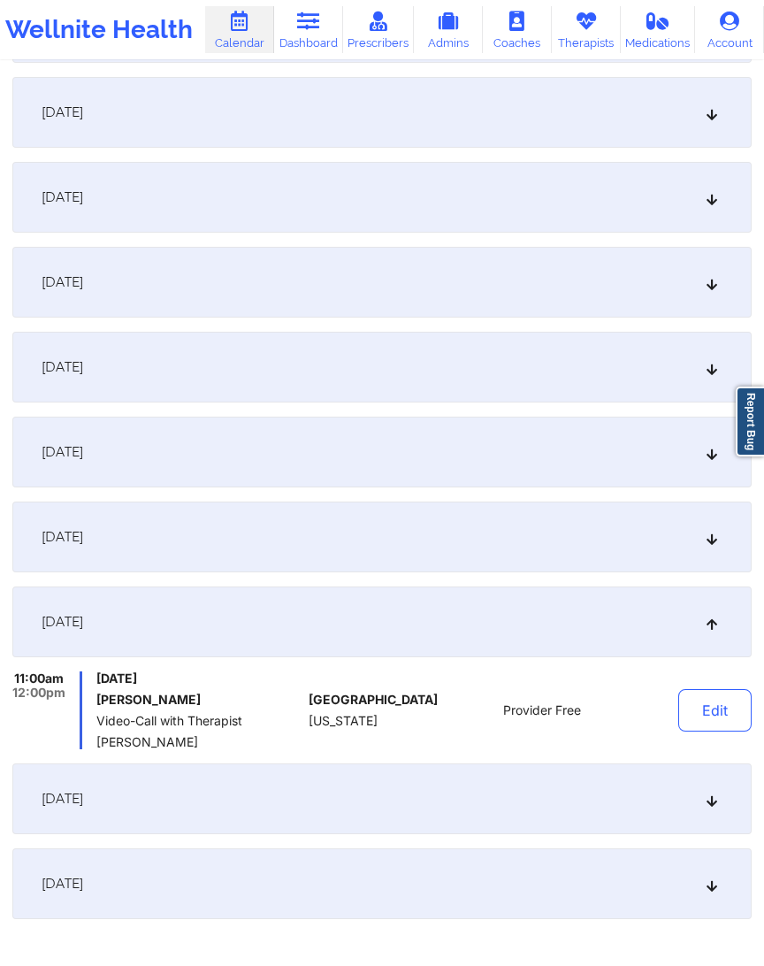
click at [200, 543] on div "[DATE]" at bounding box center [381, 536] width 739 height 71
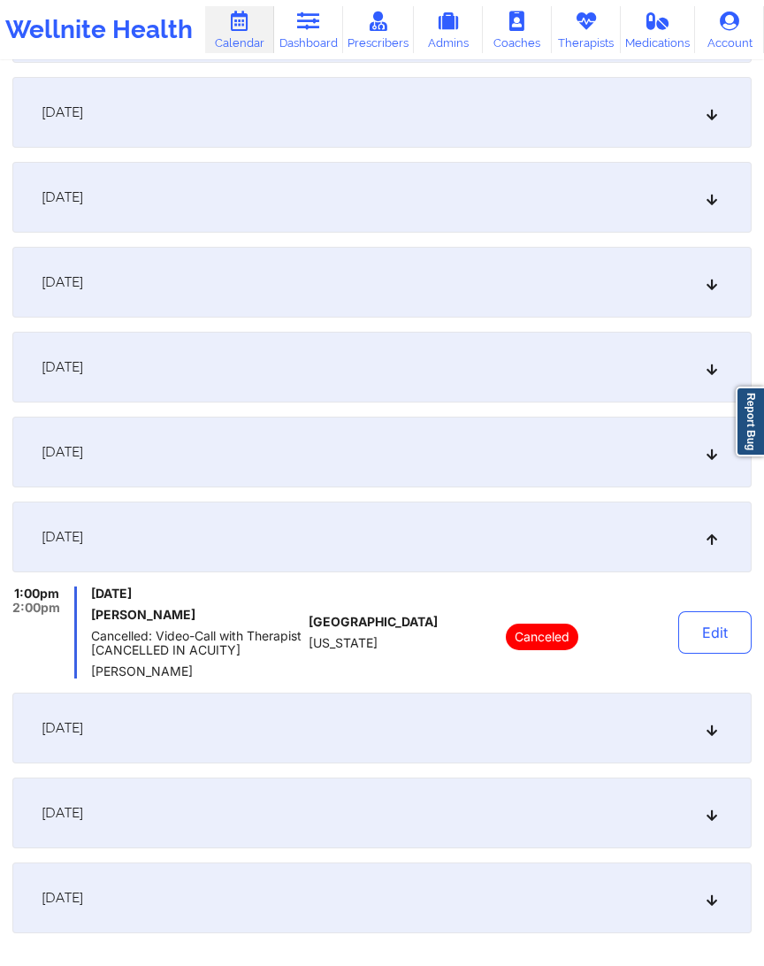
click at [264, 713] on div "[DATE]" at bounding box center [381, 727] width 739 height 71
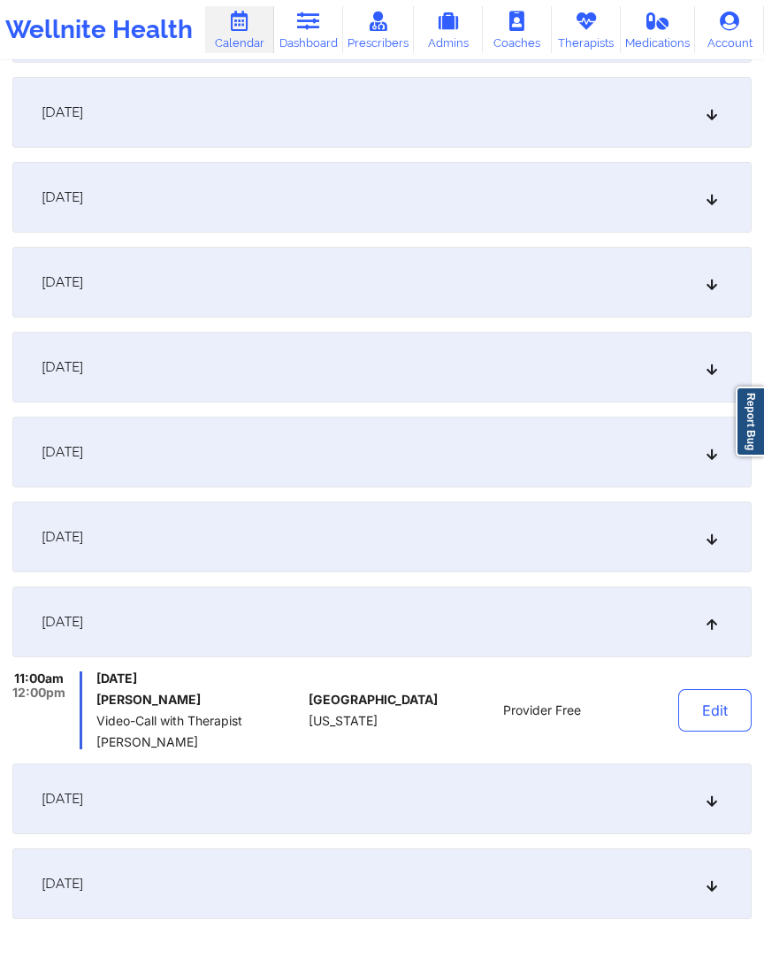
click at [241, 543] on div "[DATE]" at bounding box center [381, 536] width 739 height 71
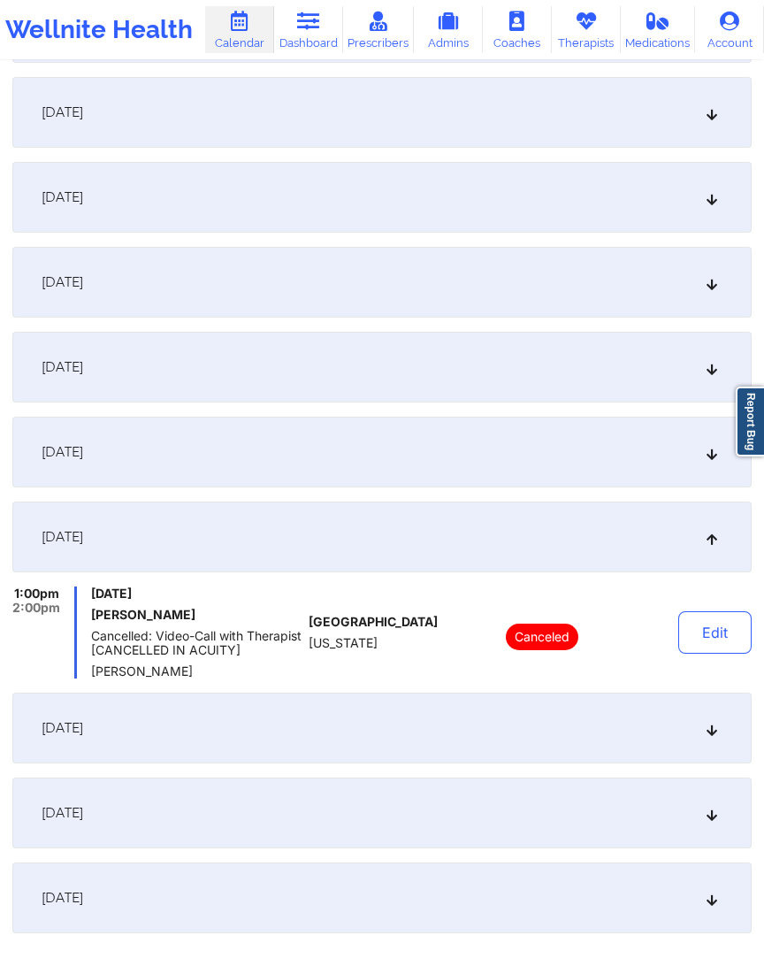
click at [248, 713] on div "[DATE]" at bounding box center [381, 812] width 739 height 71
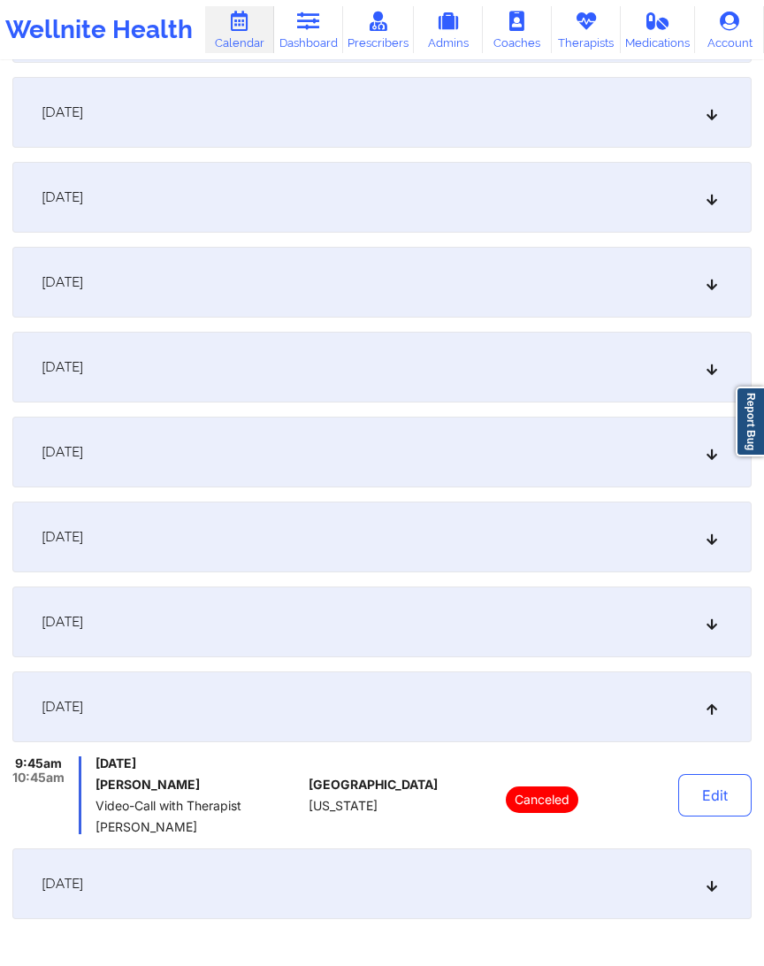
click at [232, 629] on div "[DATE]" at bounding box center [381, 621] width 739 height 71
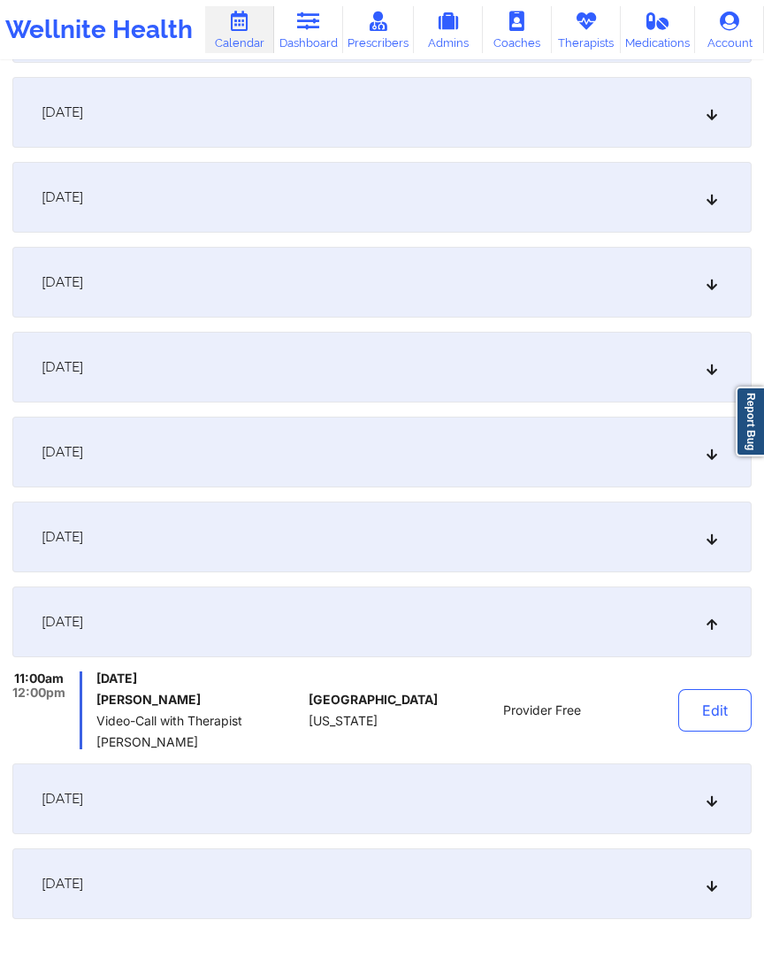
click at [299, 713] on div "[DATE]" at bounding box center [381, 883] width 739 height 71
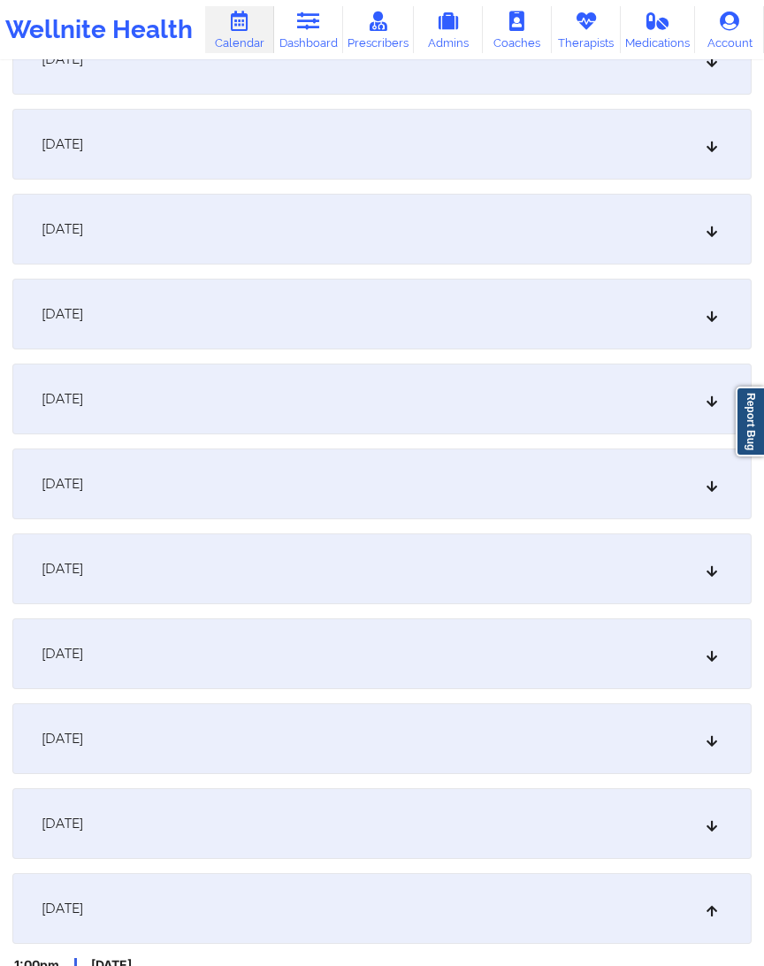
scroll to position [0, 0]
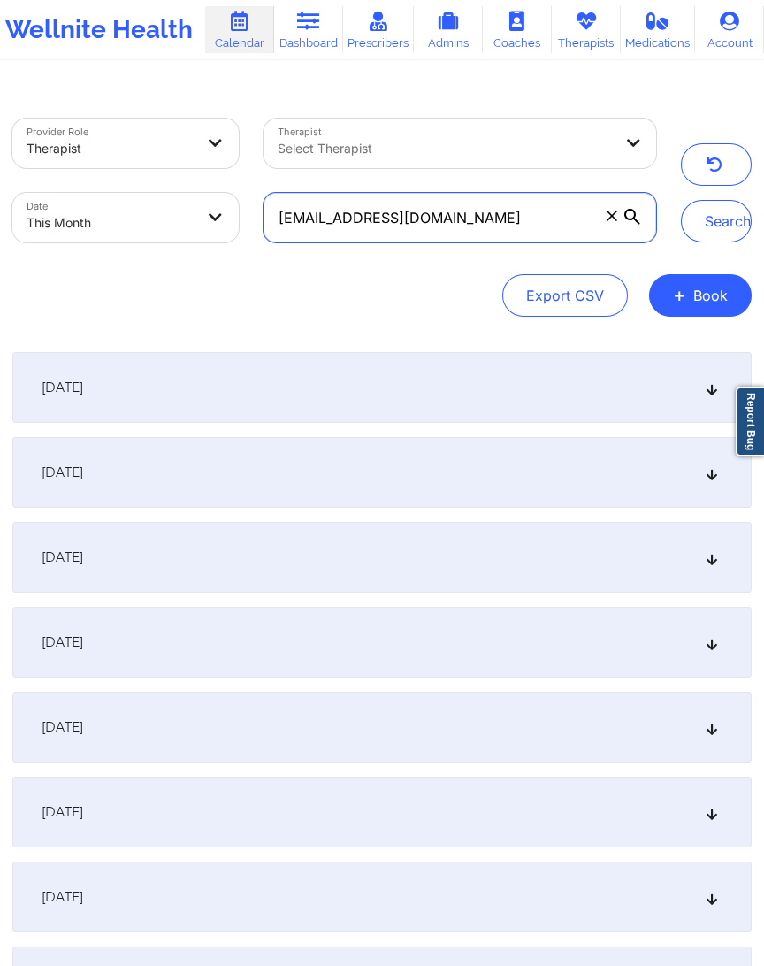
click at [400, 214] on input "[EMAIL_ADDRESS][DOMAIN_NAME]" at bounding box center [461, 218] width 394 height 50
paste input "harlottehaines609"
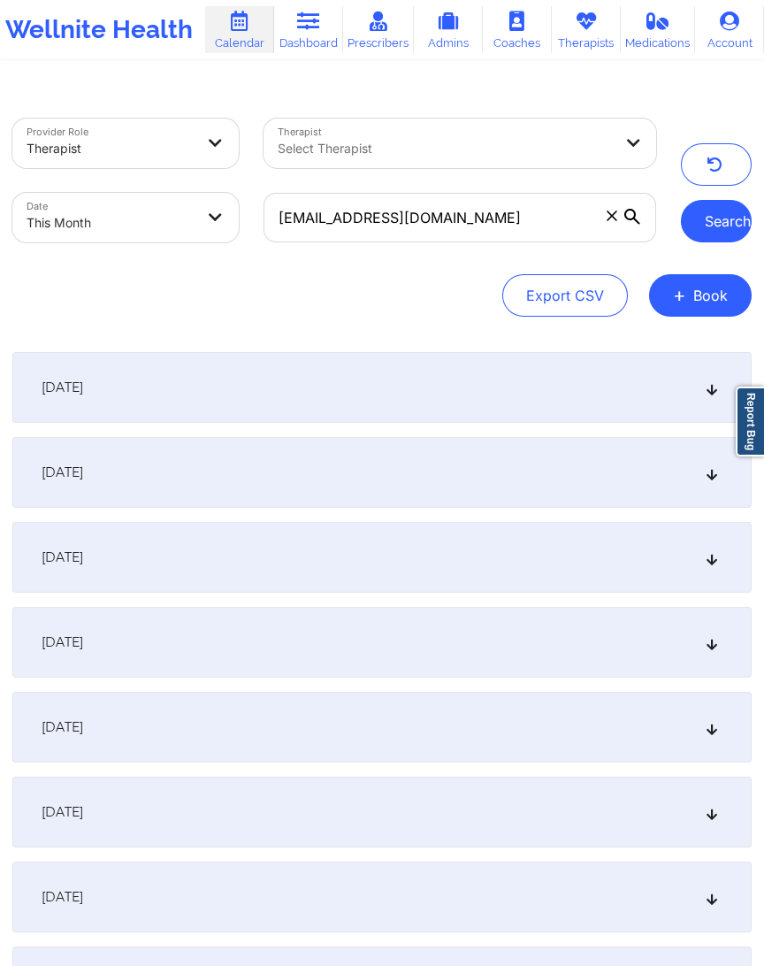
click at [707, 225] on button "Search" at bounding box center [716, 221] width 71 height 42
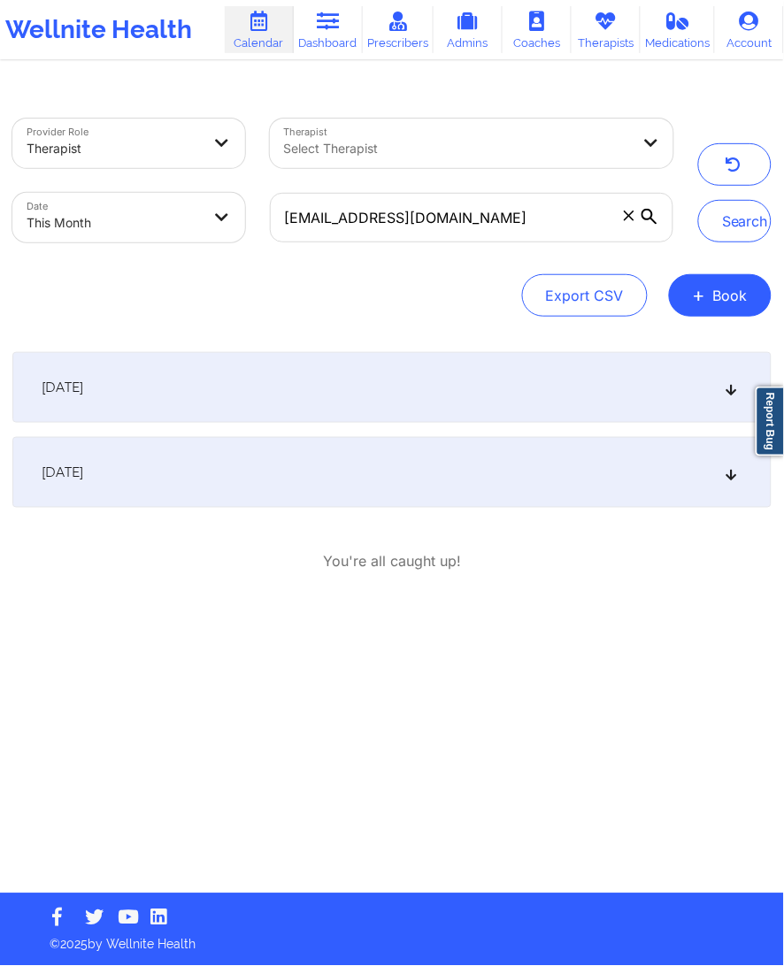
click at [214, 469] on div "[DATE]" at bounding box center [391, 472] width 759 height 71
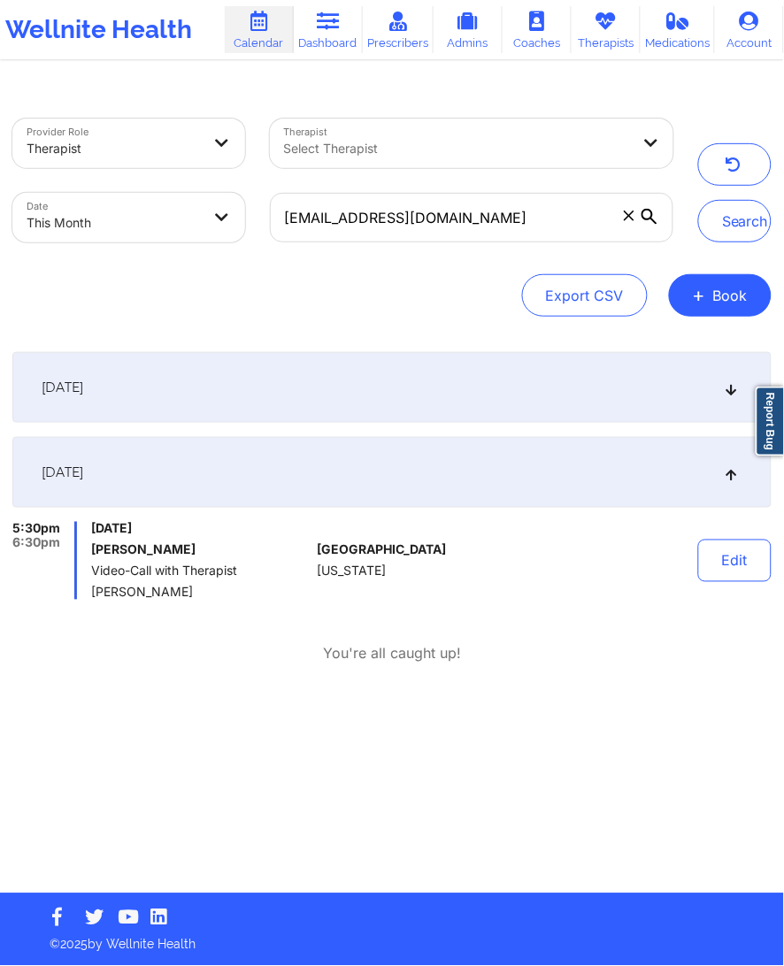
click at [290, 415] on div "[DATE]" at bounding box center [391, 387] width 759 height 71
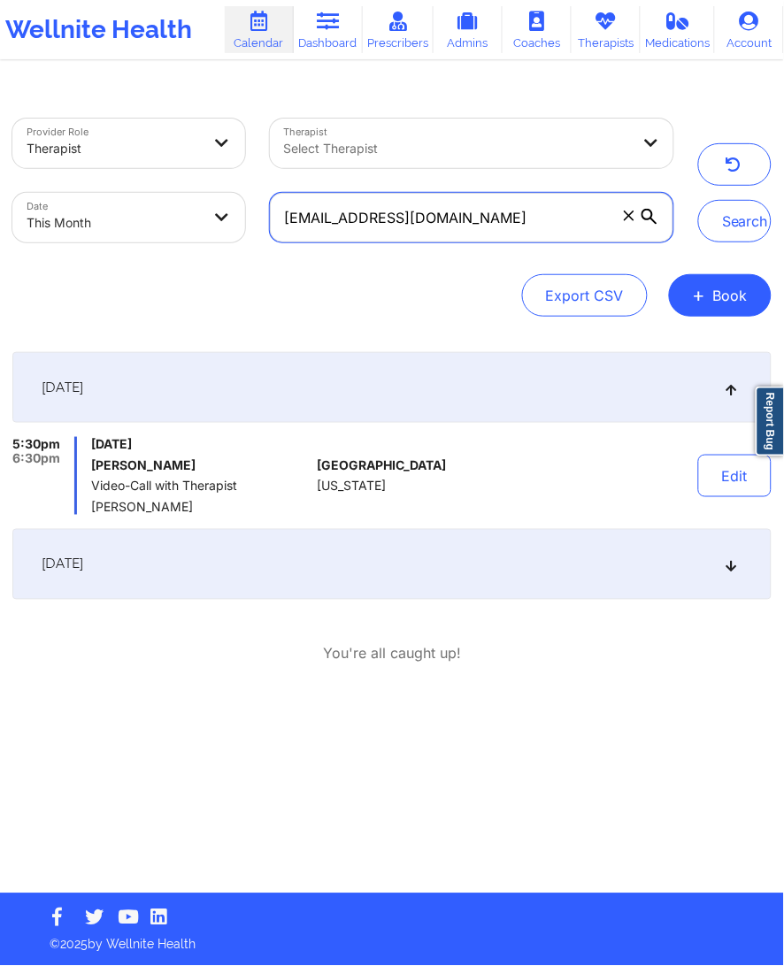
click at [407, 204] on input "[EMAIL_ADDRESS][DOMAIN_NAME]" at bounding box center [472, 218] width 404 height 50
paste input "[PERSON_NAME]@kucinskis"
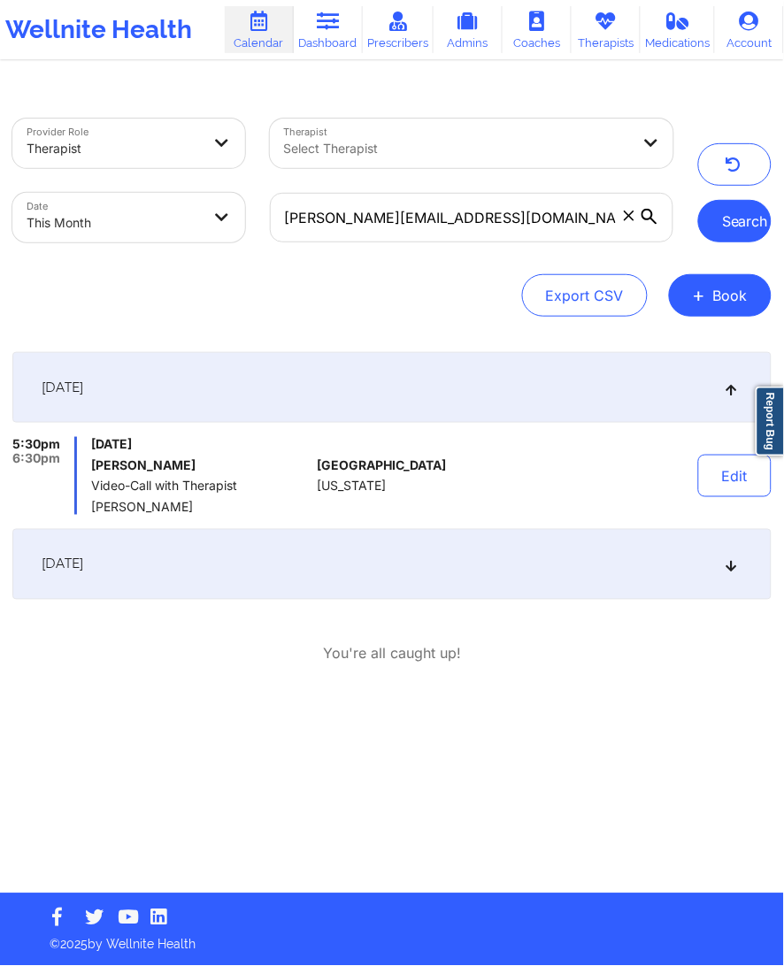
click at [749, 224] on button "Search" at bounding box center [734, 221] width 73 height 42
click at [241, 570] on div "[DATE]" at bounding box center [391, 564] width 759 height 71
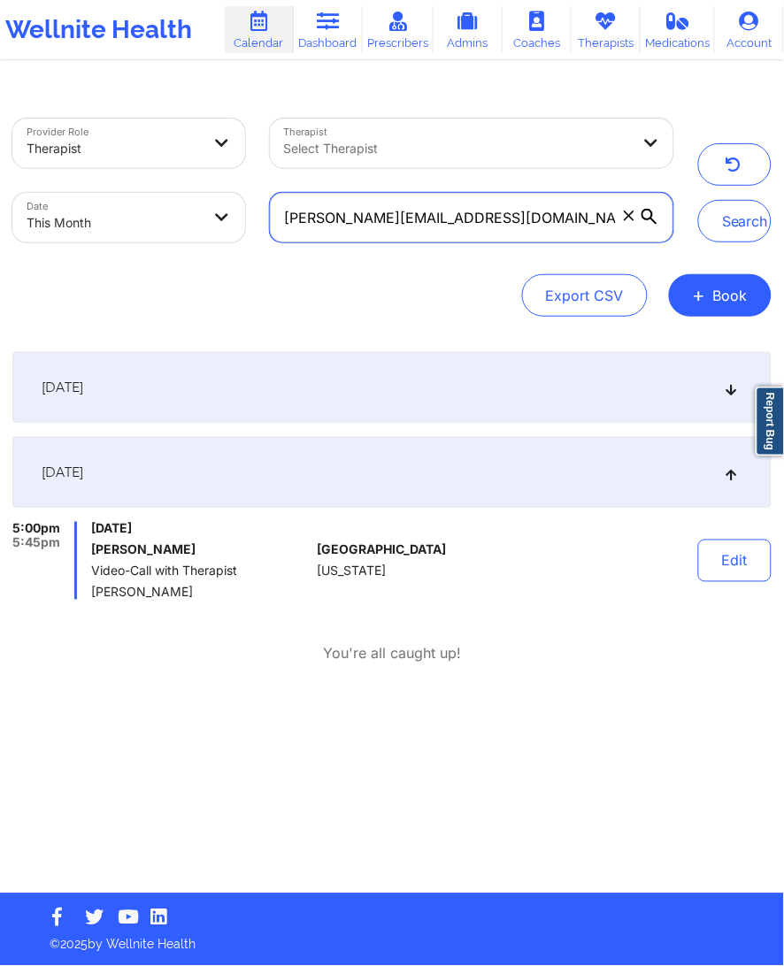
click at [343, 203] on input "[PERSON_NAME][EMAIL_ADDRESS][DOMAIN_NAME]" at bounding box center [472, 218] width 404 height 50
paste input "[EMAIL_ADDRESS]"
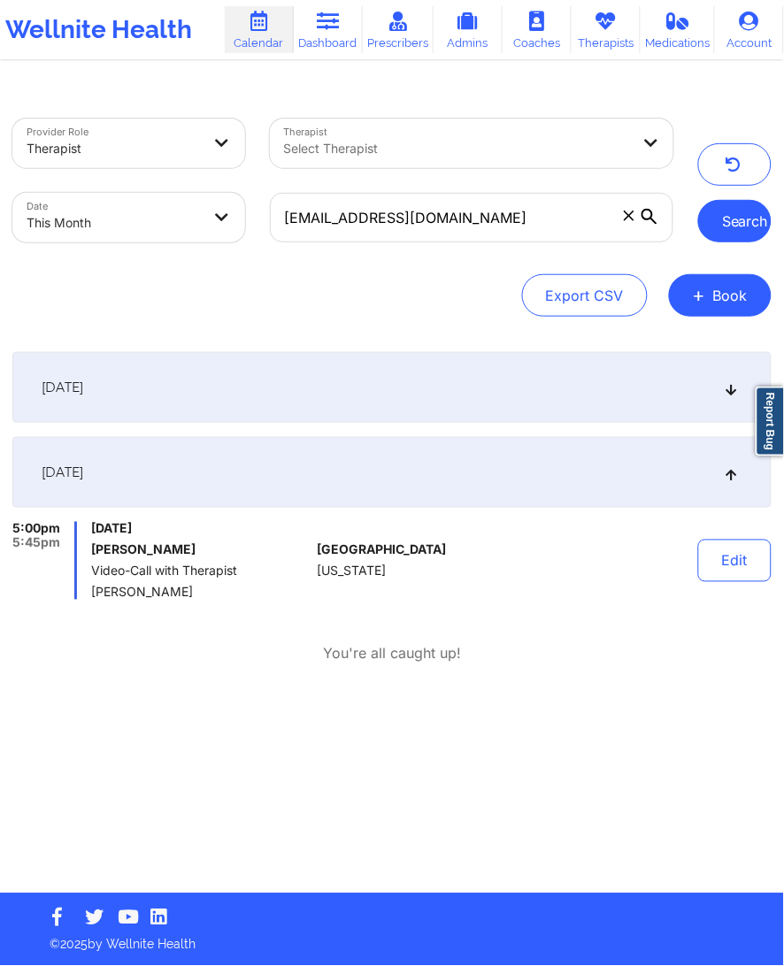
click at [730, 230] on button "Search" at bounding box center [734, 221] width 73 height 42
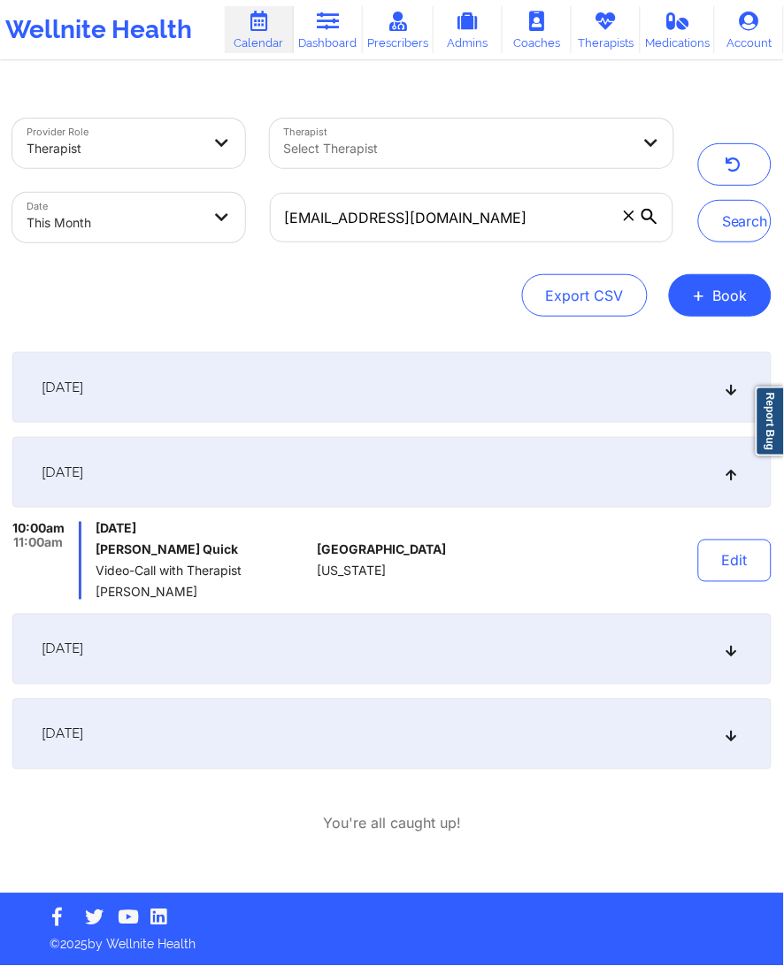
click at [168, 701] on div "[DATE]" at bounding box center [391, 734] width 759 height 71
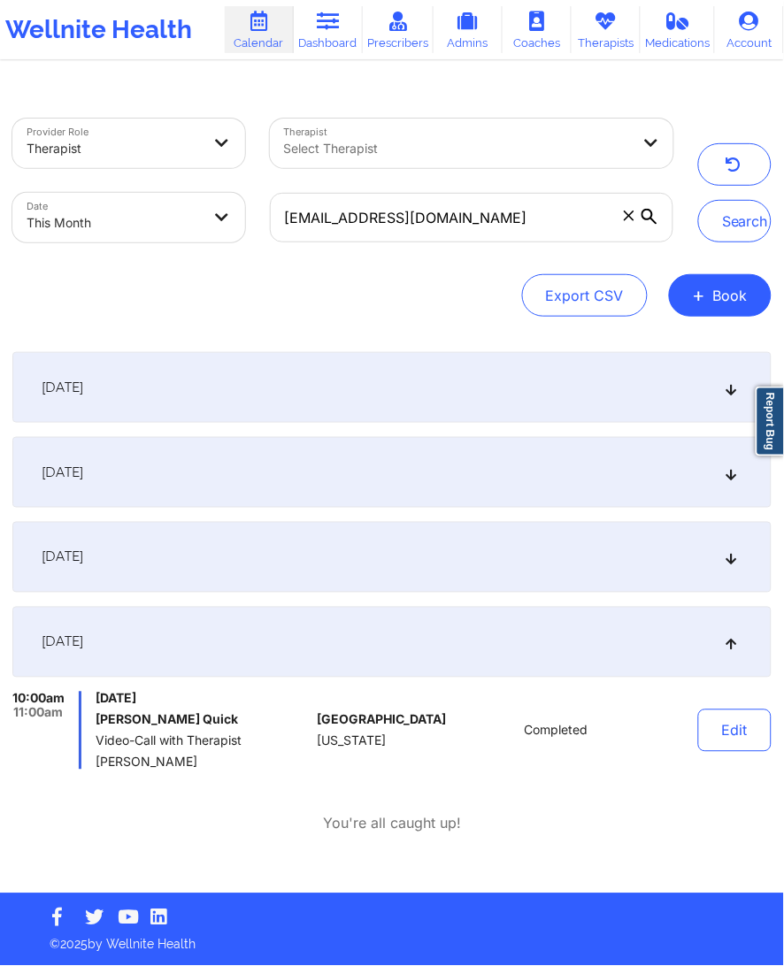
click at [237, 570] on div "[DATE]" at bounding box center [391, 557] width 759 height 71
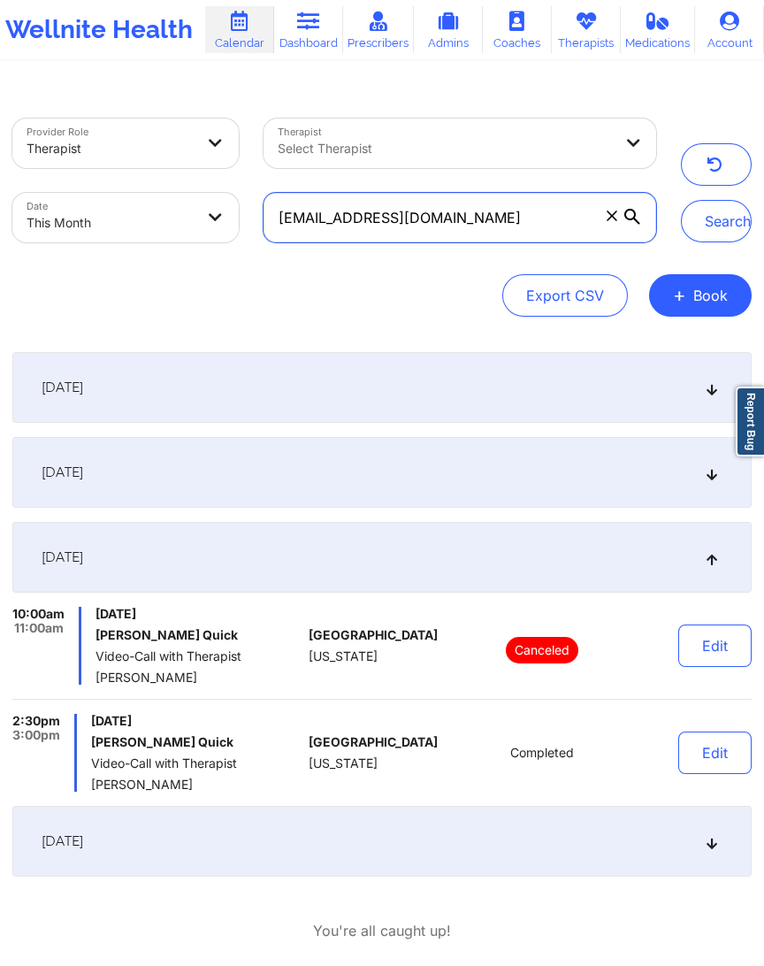
click at [437, 222] on input "[EMAIL_ADDRESS][DOMAIN_NAME]" at bounding box center [461, 218] width 394 height 50
paste input "erra611"
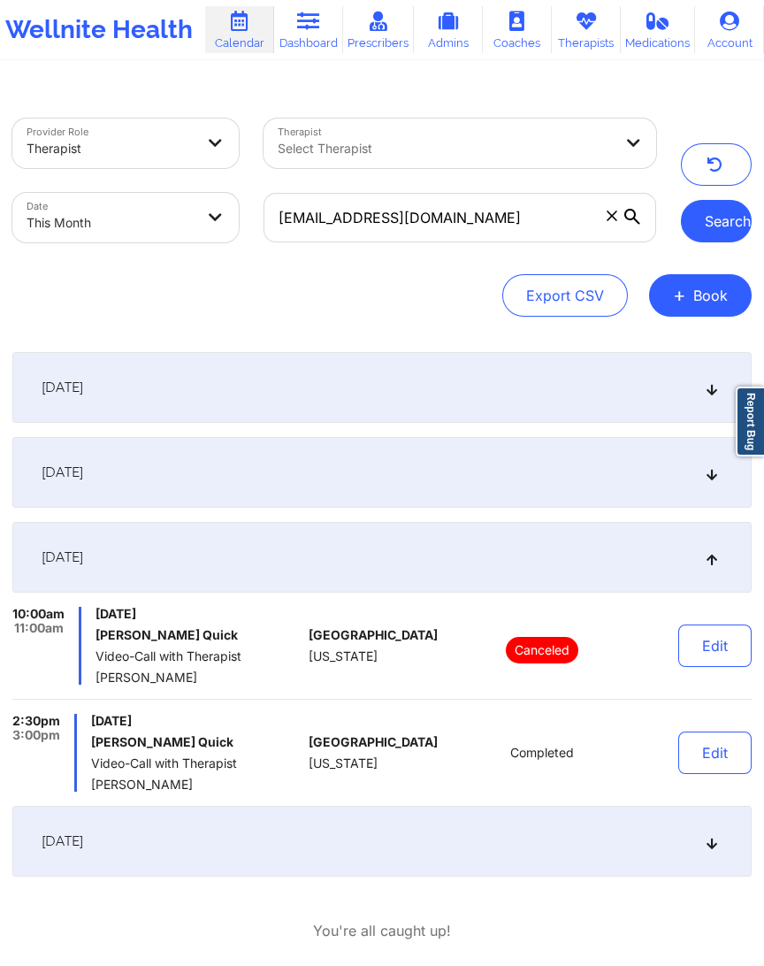
click at [701, 233] on button "Search" at bounding box center [716, 221] width 71 height 42
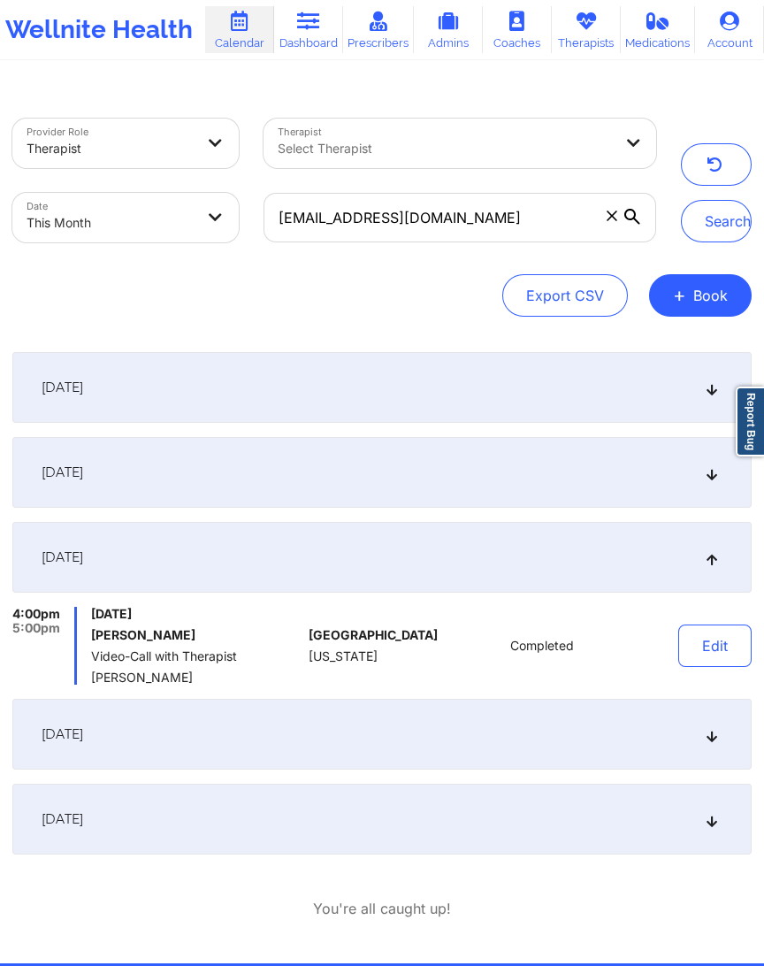
click at [193, 705] on div "[DATE]" at bounding box center [381, 734] width 739 height 71
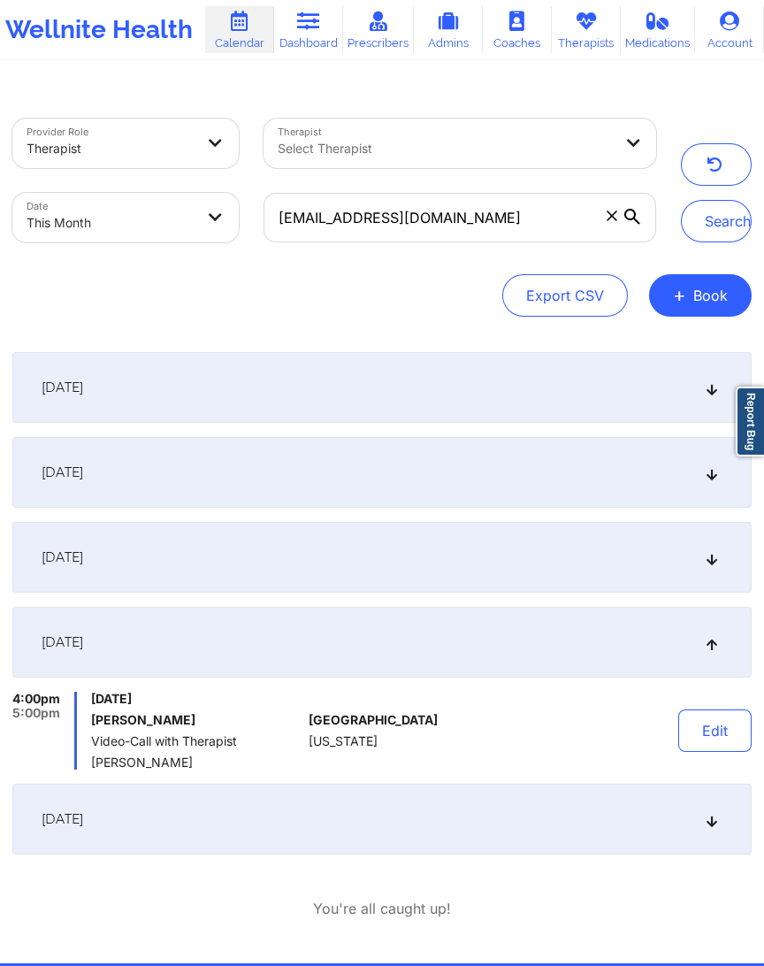
click at [226, 713] on div "[DATE]" at bounding box center [381, 819] width 739 height 71
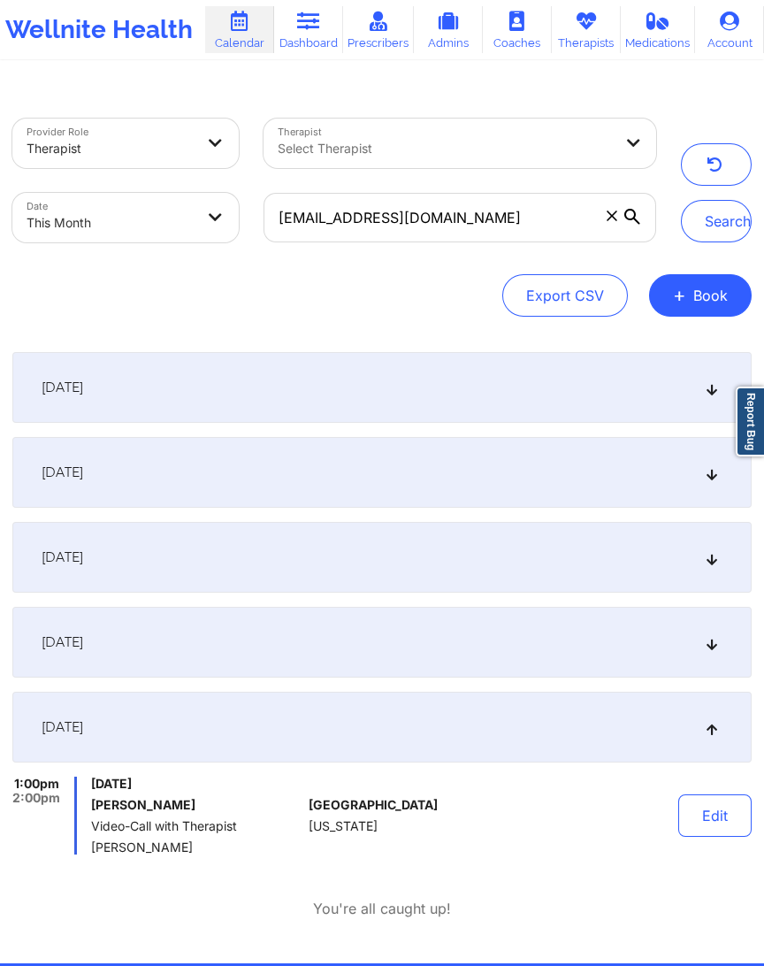
click at [450, 248] on div "[EMAIL_ADDRESS][DOMAIN_NAME]" at bounding box center [460, 217] width 418 height 74
click at [453, 228] on input "[EMAIL_ADDRESS][DOMAIN_NAME]" at bounding box center [461, 218] width 394 height 50
paste input "[EMAIL_ADDRESS][DOMAIN_NAME]"
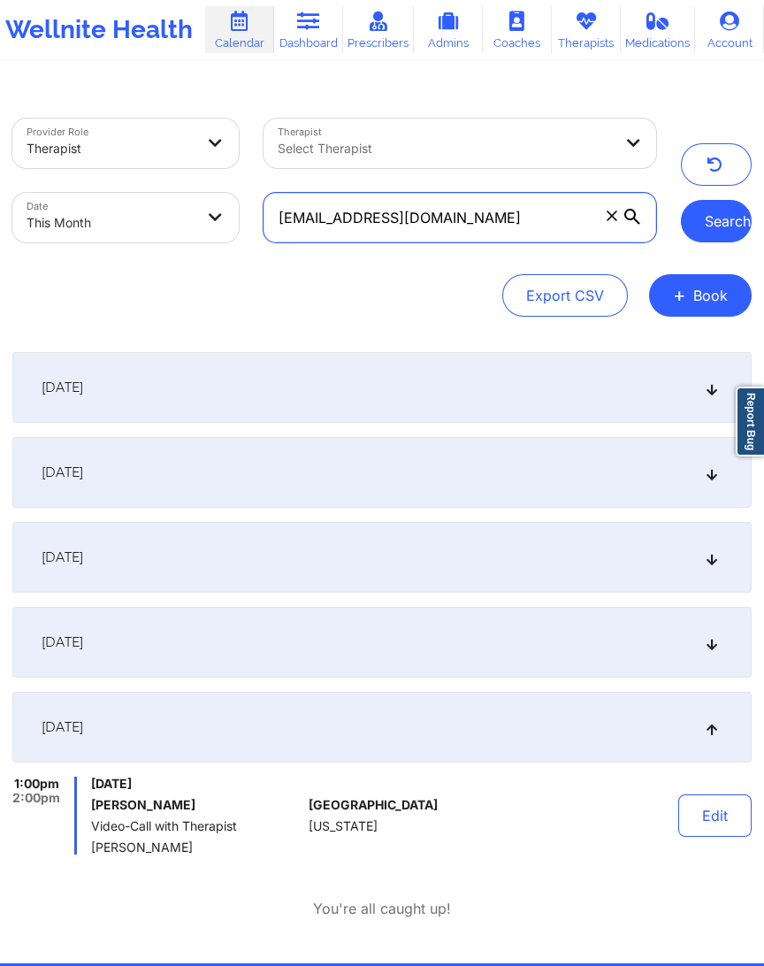
type input "[EMAIL_ADDRESS][DOMAIN_NAME]"
click at [710, 234] on button "Search" at bounding box center [716, 221] width 71 height 42
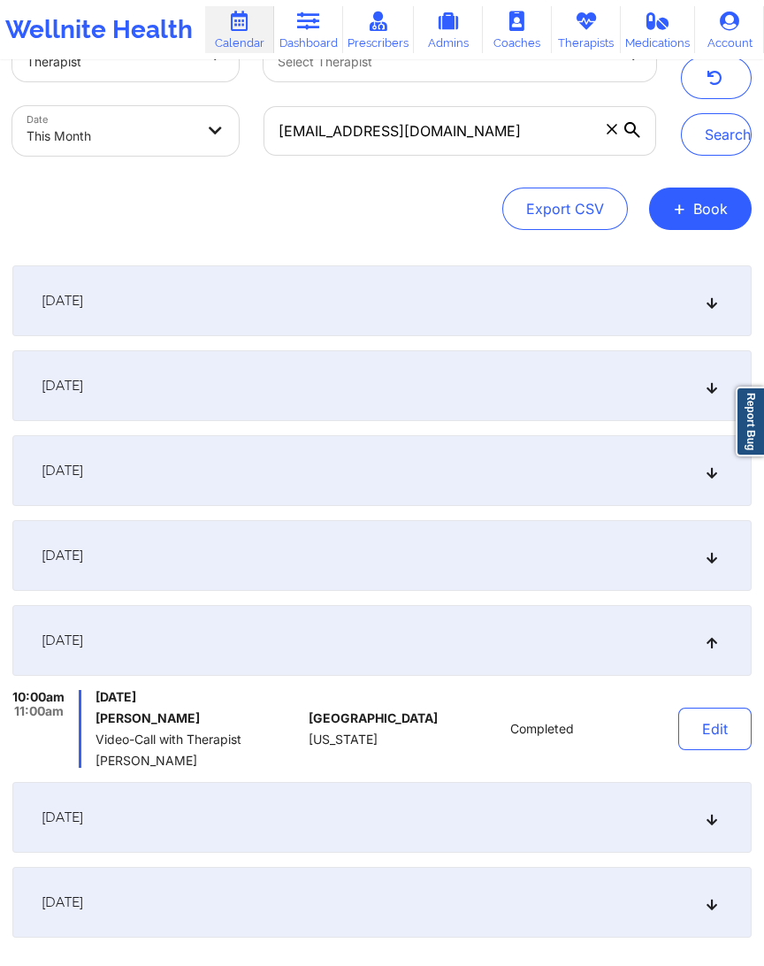
scroll to position [133, 0]
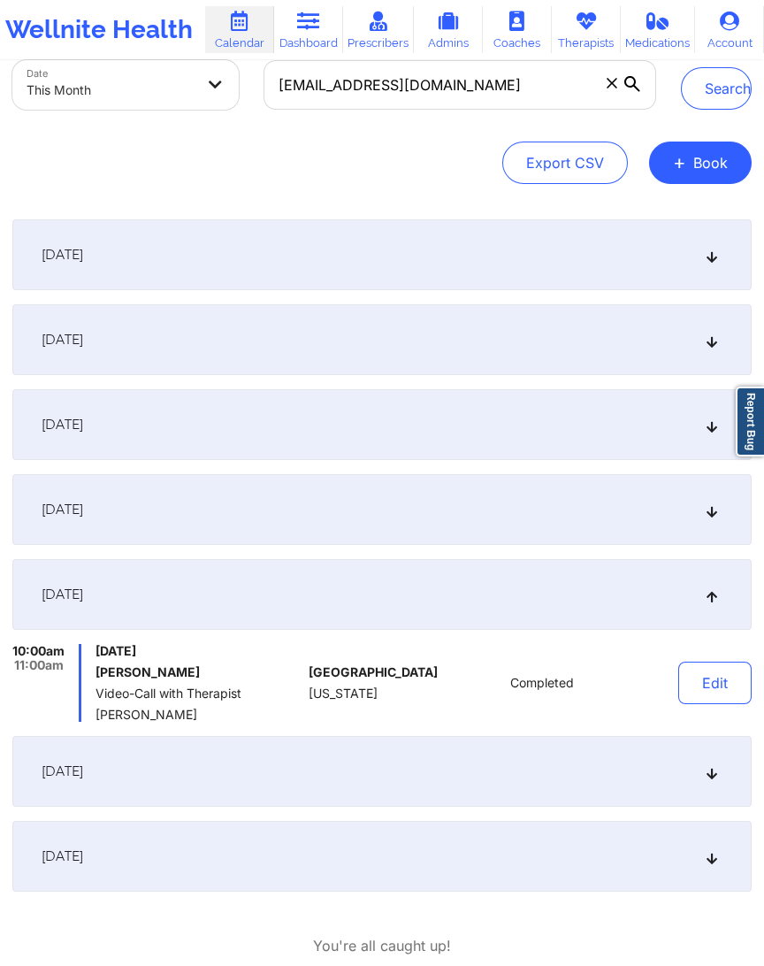
click at [83, 713] on span "[DATE]" at bounding box center [63, 771] width 42 height 18
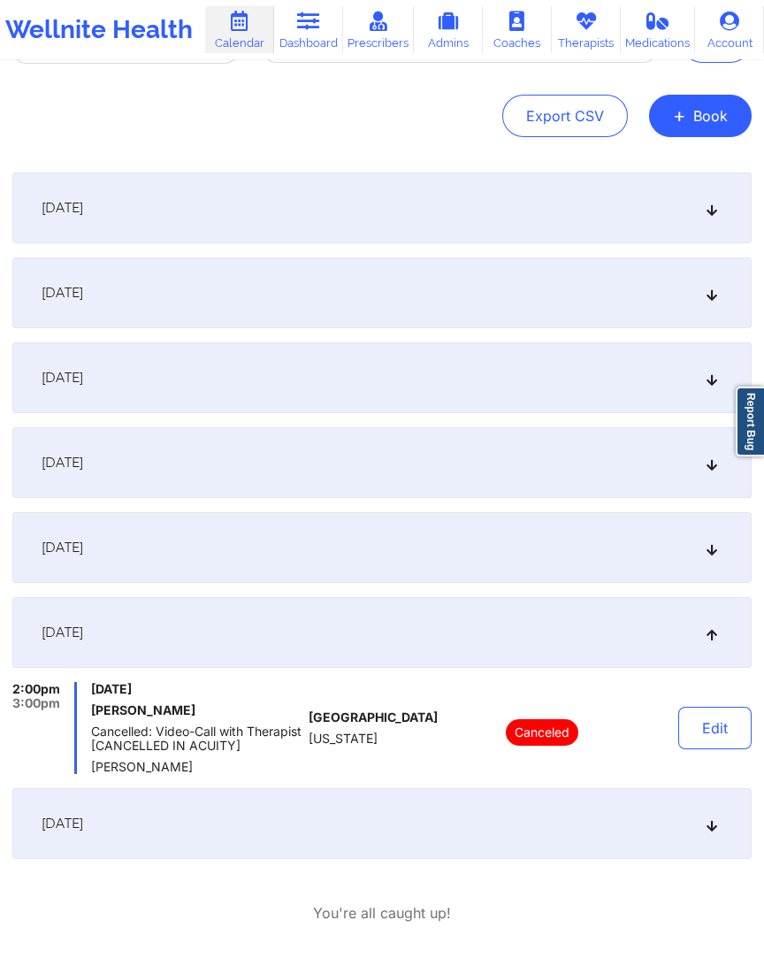
scroll to position [252, 0]
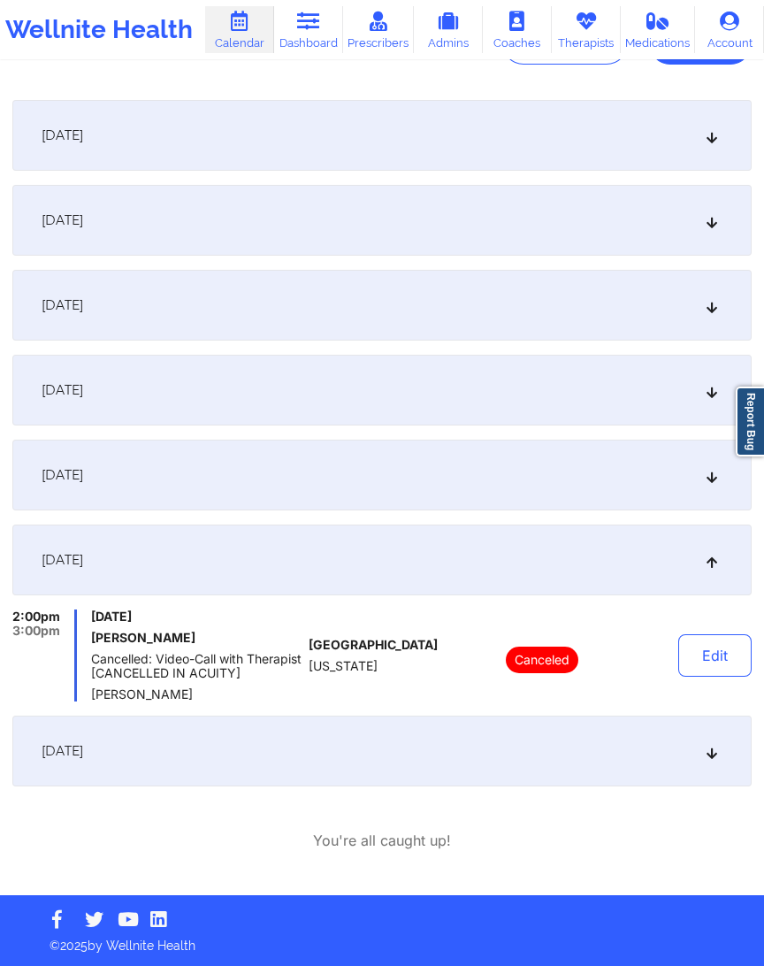
click at [363, 713] on div "[DATE]" at bounding box center [381, 750] width 739 height 71
